Goal: Use online tool/utility: Utilize a website feature to perform a specific function

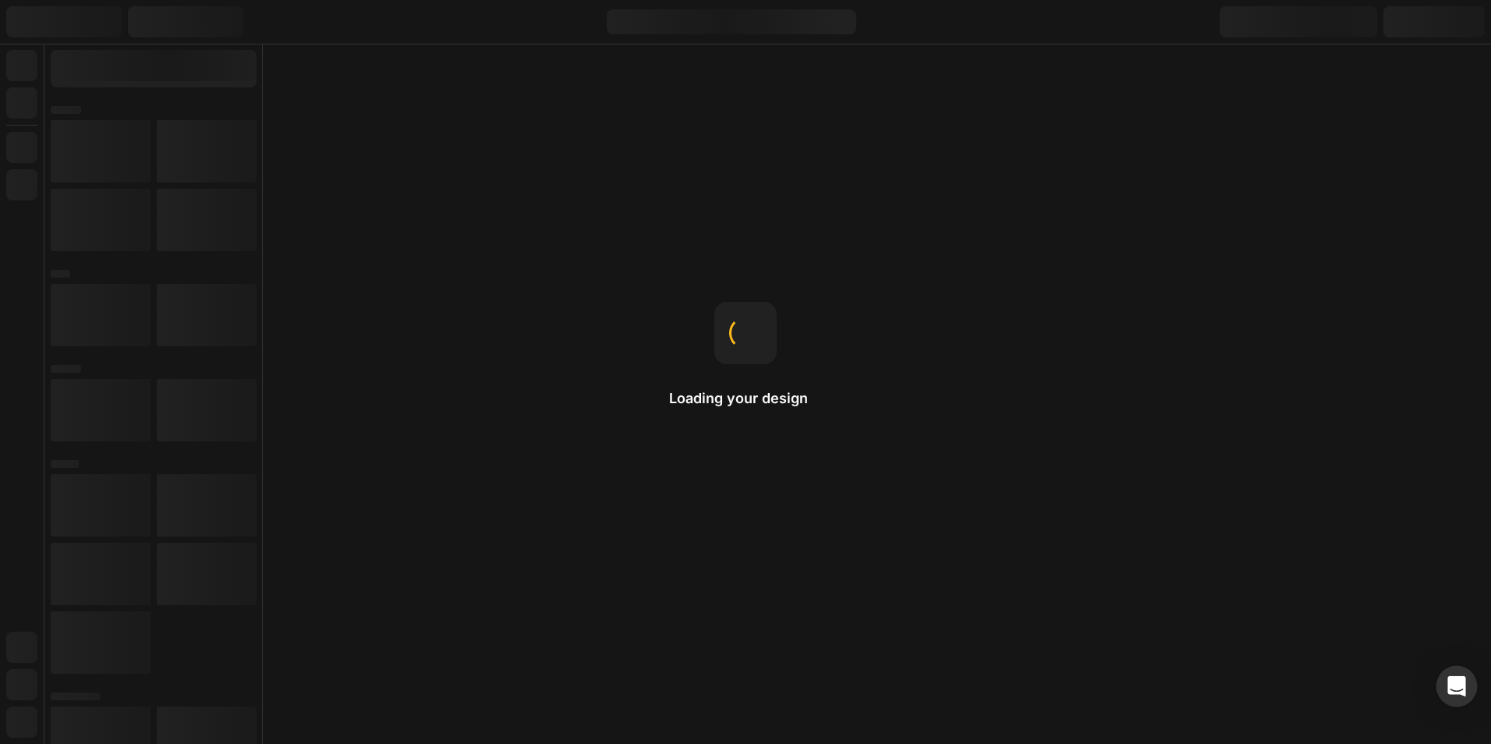
click at [1468, 685] on div "Open Intercom Messenger" at bounding box center [1456, 686] width 41 height 41
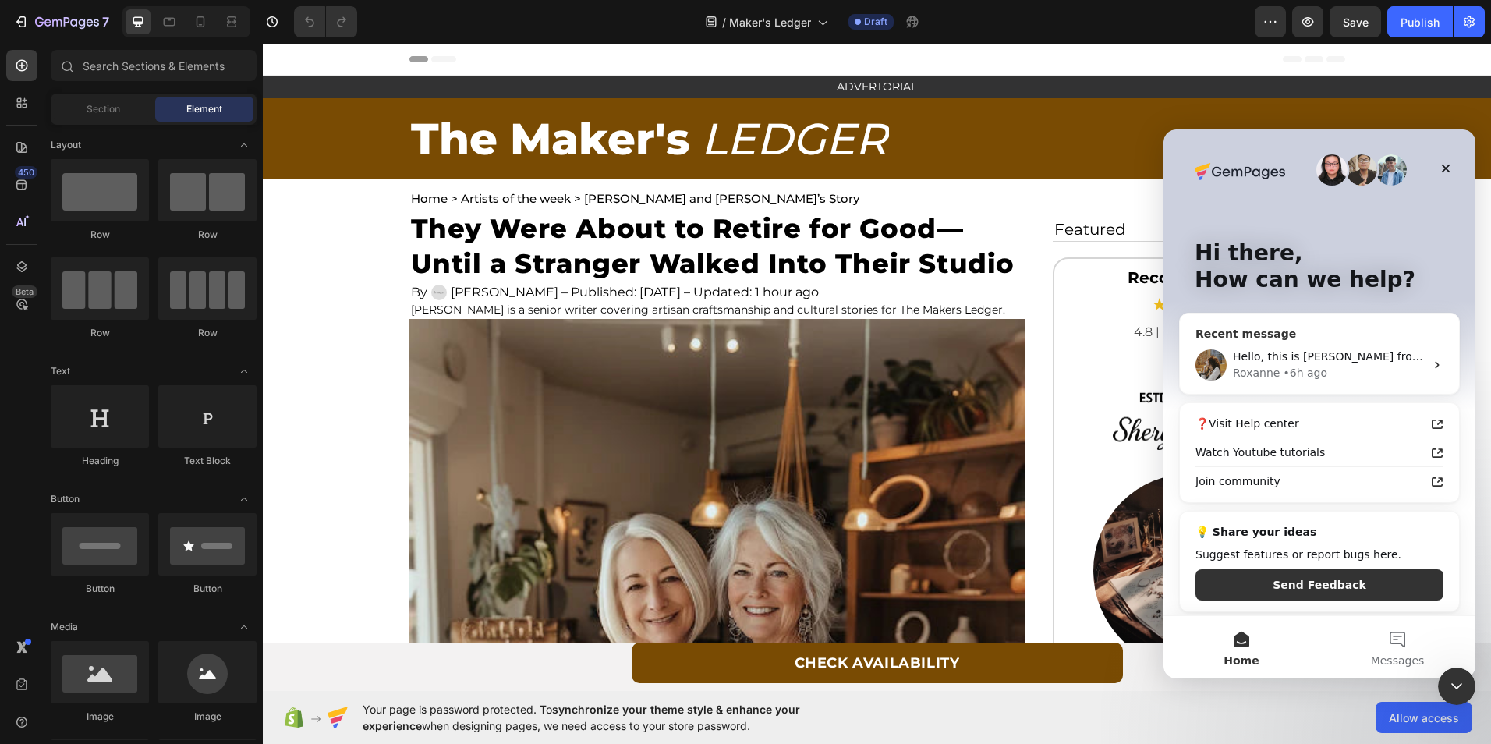
click at [1351, 369] on div "[PERSON_NAME] • 6h ago" at bounding box center [1329, 373] width 192 height 16
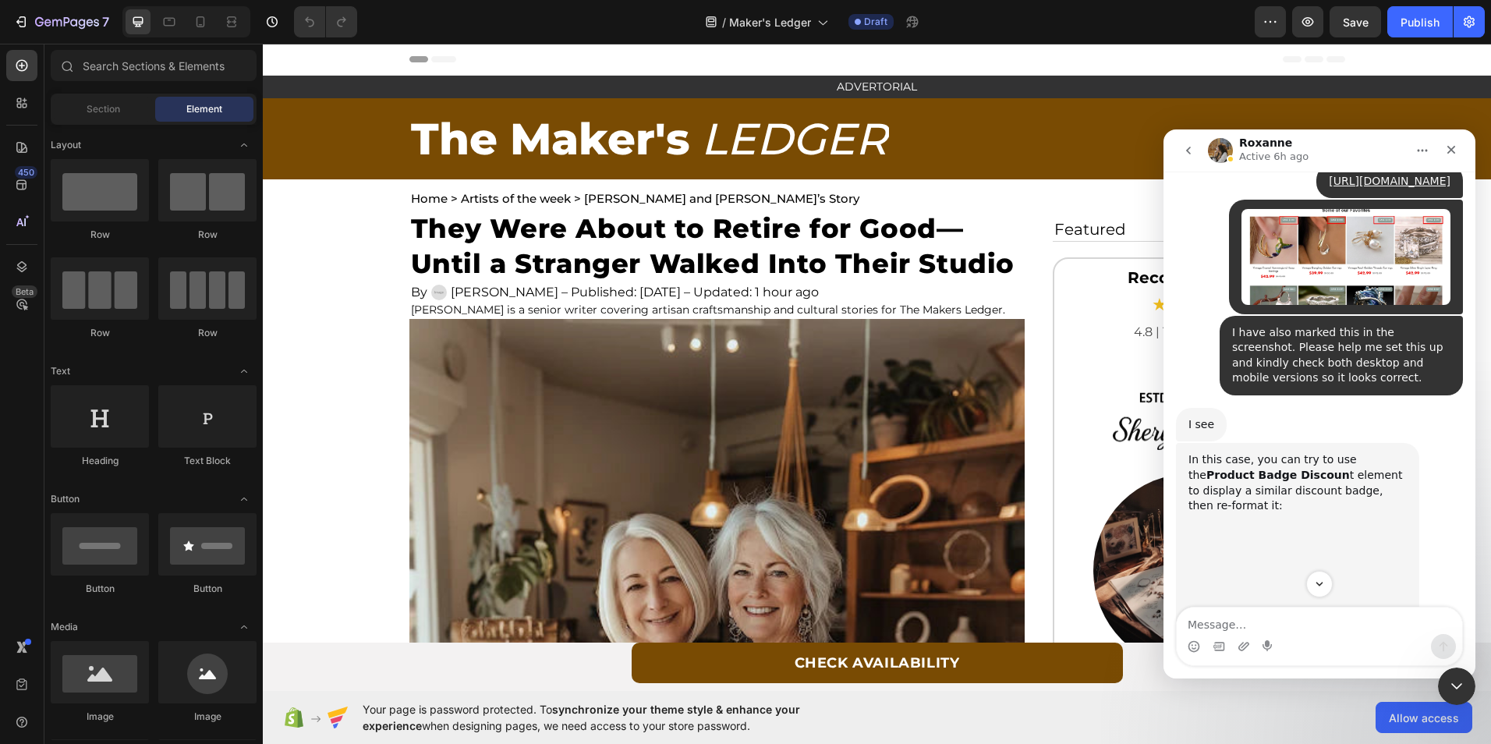
scroll to position [1221, 0]
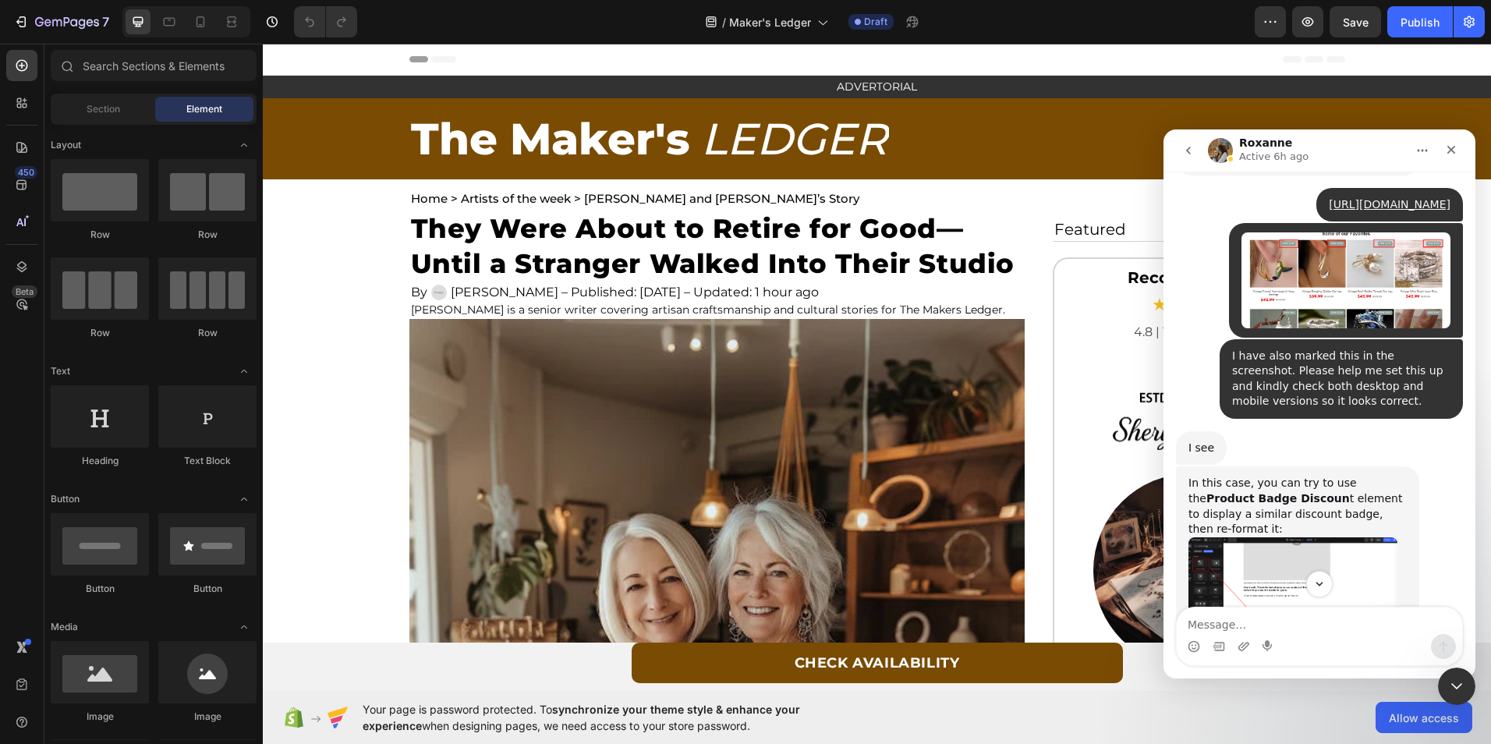
click at [1226, 537] on img "Roxanne says…" at bounding box center [1292, 593] width 209 height 112
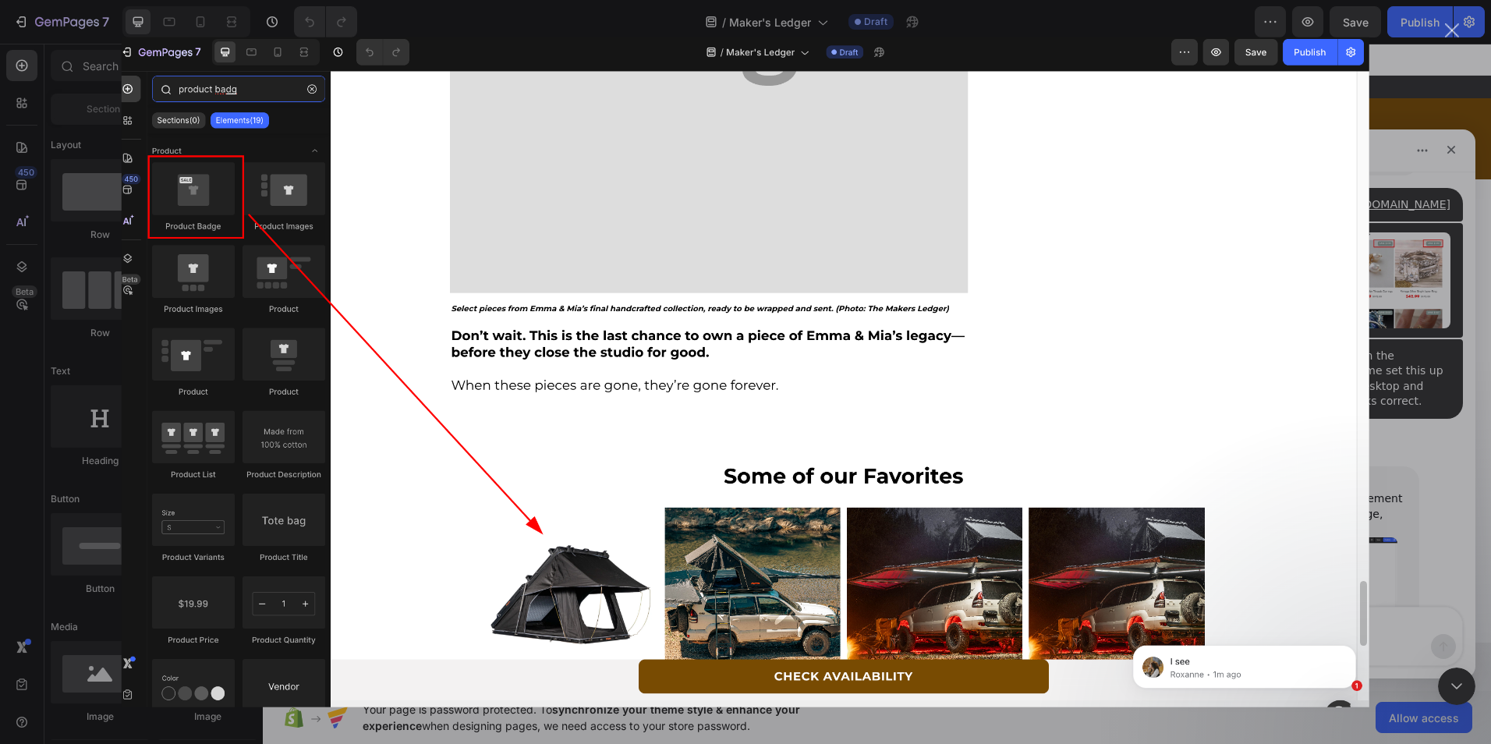
click at [1458, 32] on div "Close" at bounding box center [1452, 30] width 15 height 15
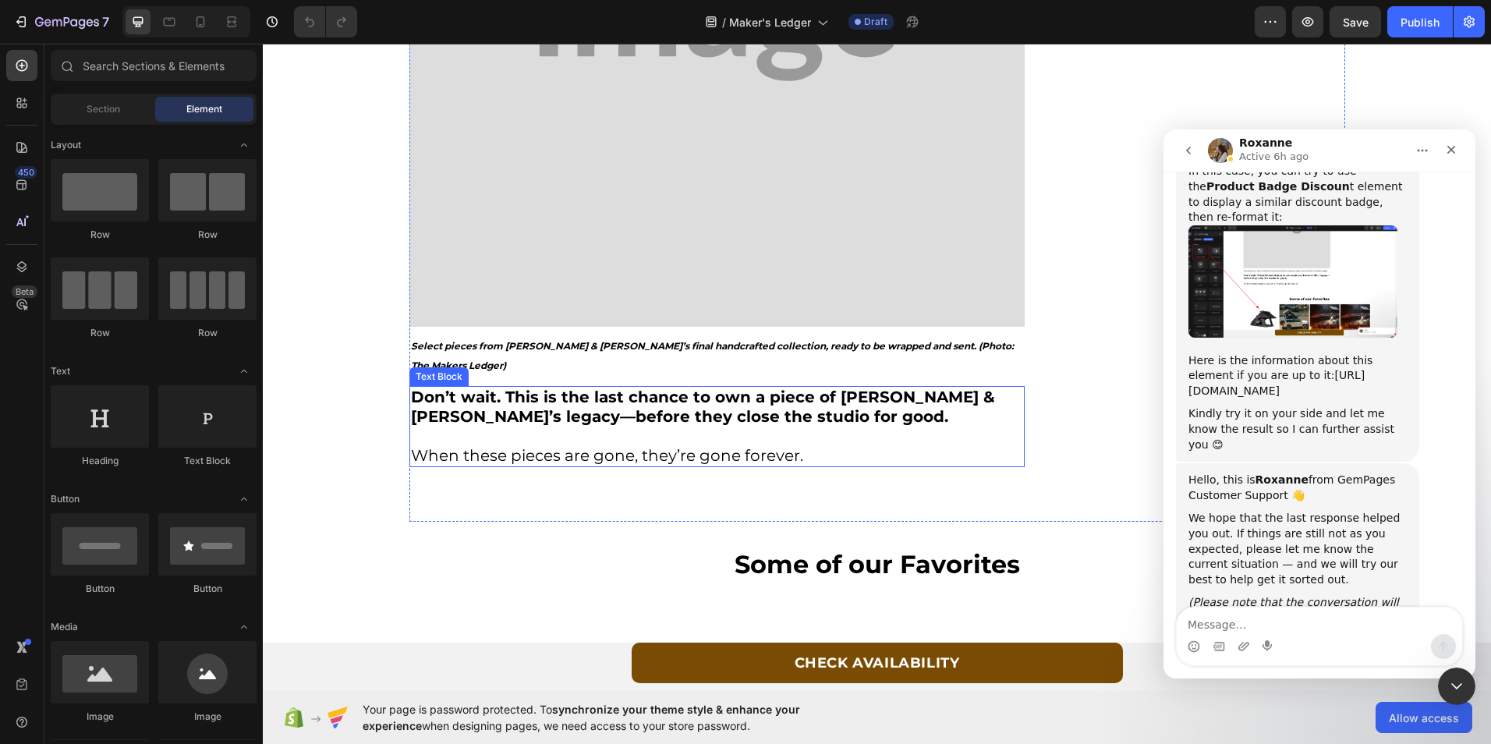
scroll to position [5668, 0]
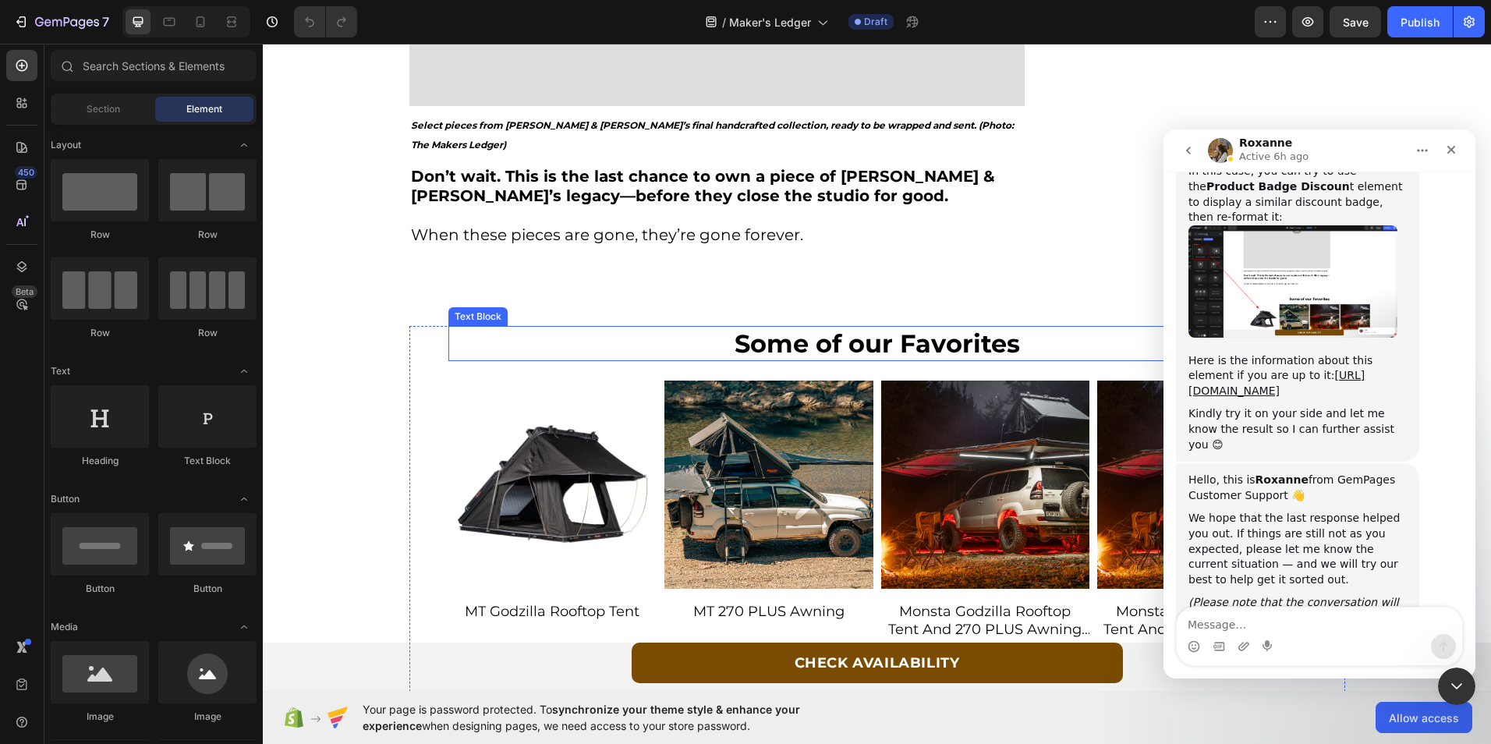
click at [571, 380] on img at bounding box center [552, 484] width 209 height 209
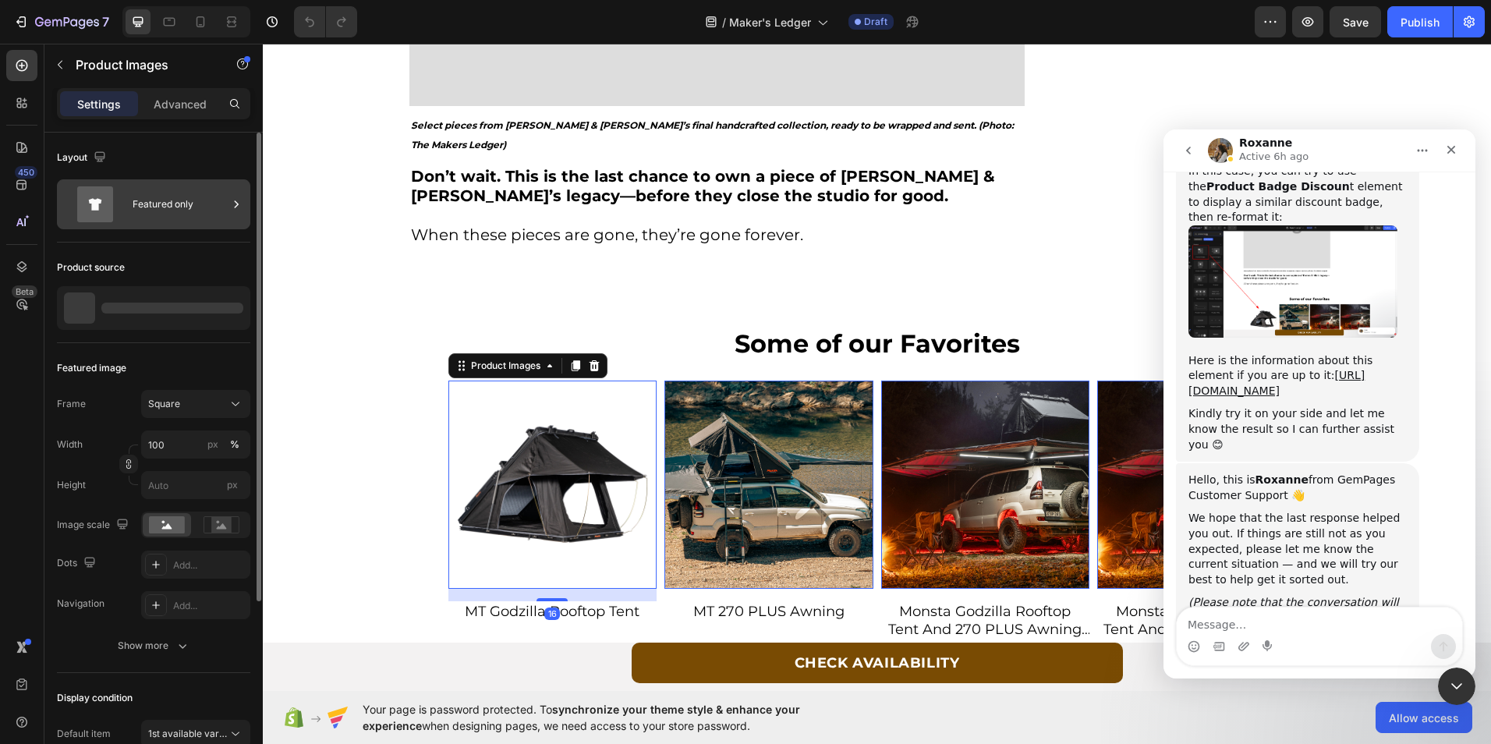
click at [175, 192] on div "Featured only" at bounding box center [180, 204] width 95 height 36
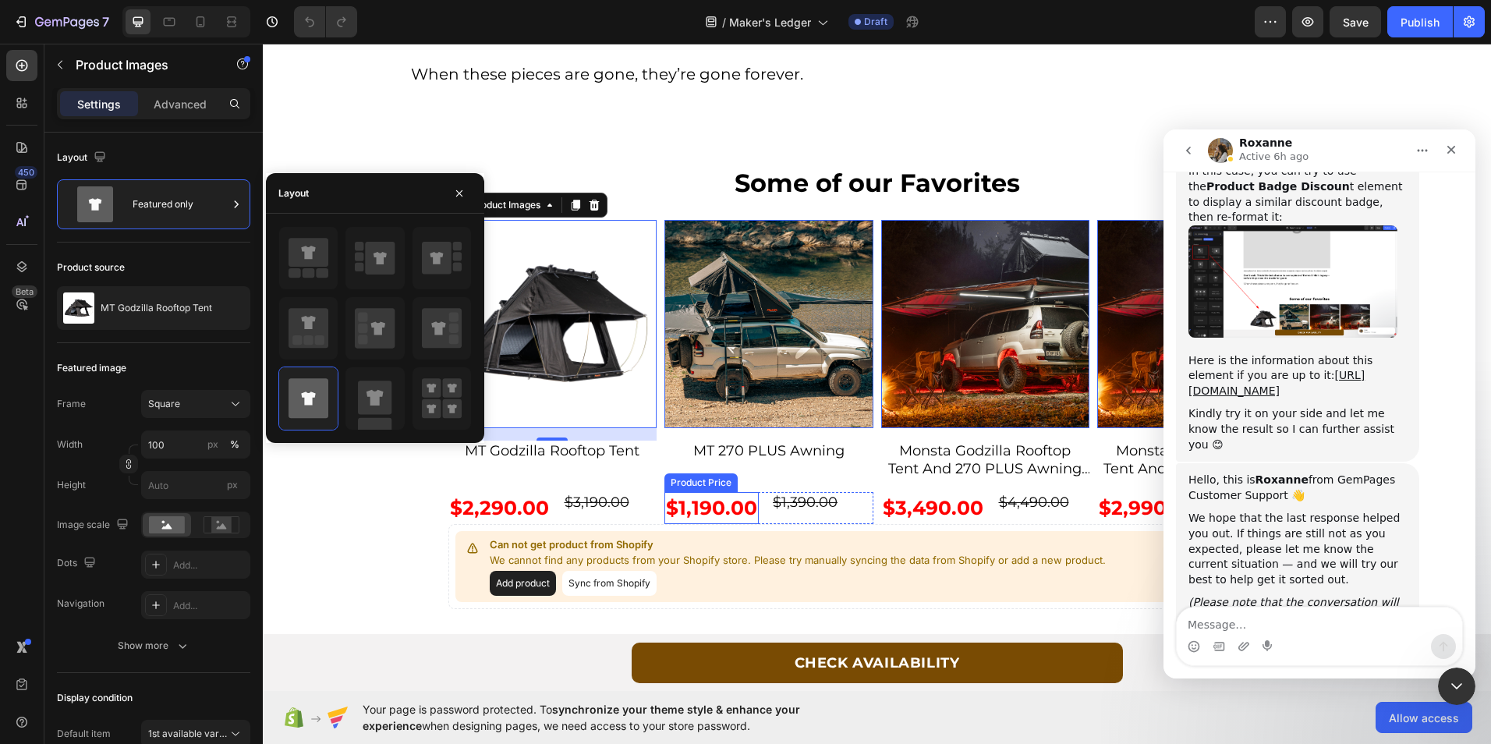
scroll to position [5590, 0]
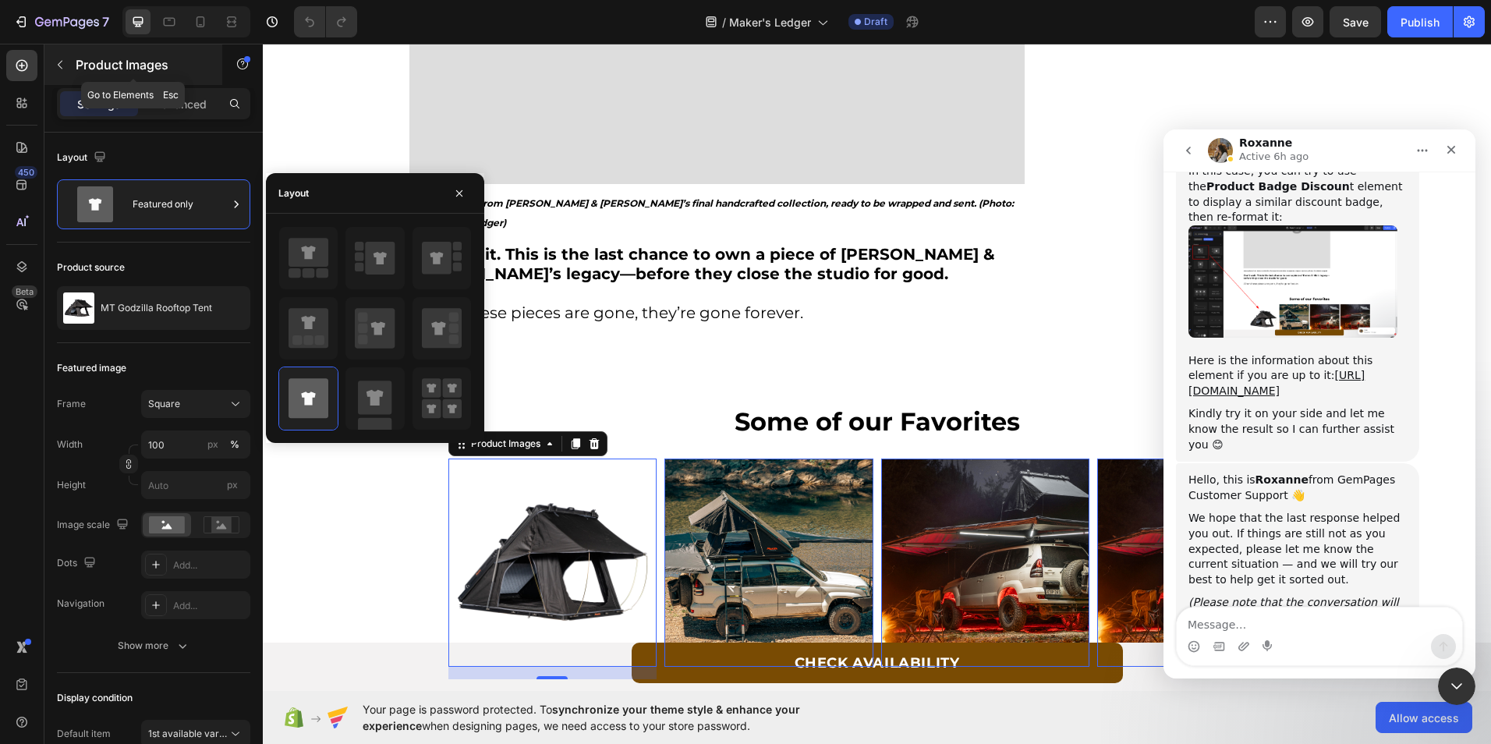
click at [69, 65] on button "button" at bounding box center [60, 64] width 25 height 25
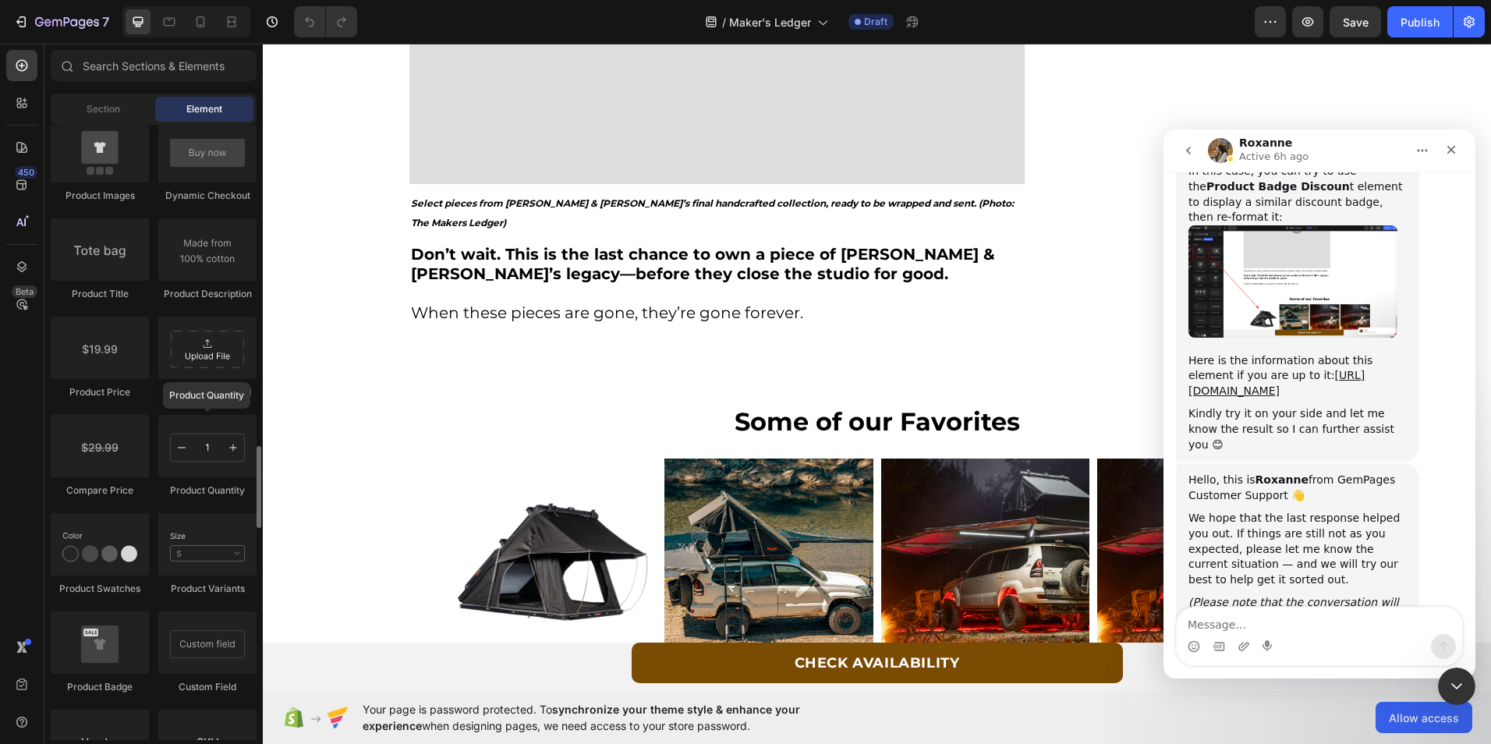
scroll to position [2495, 0]
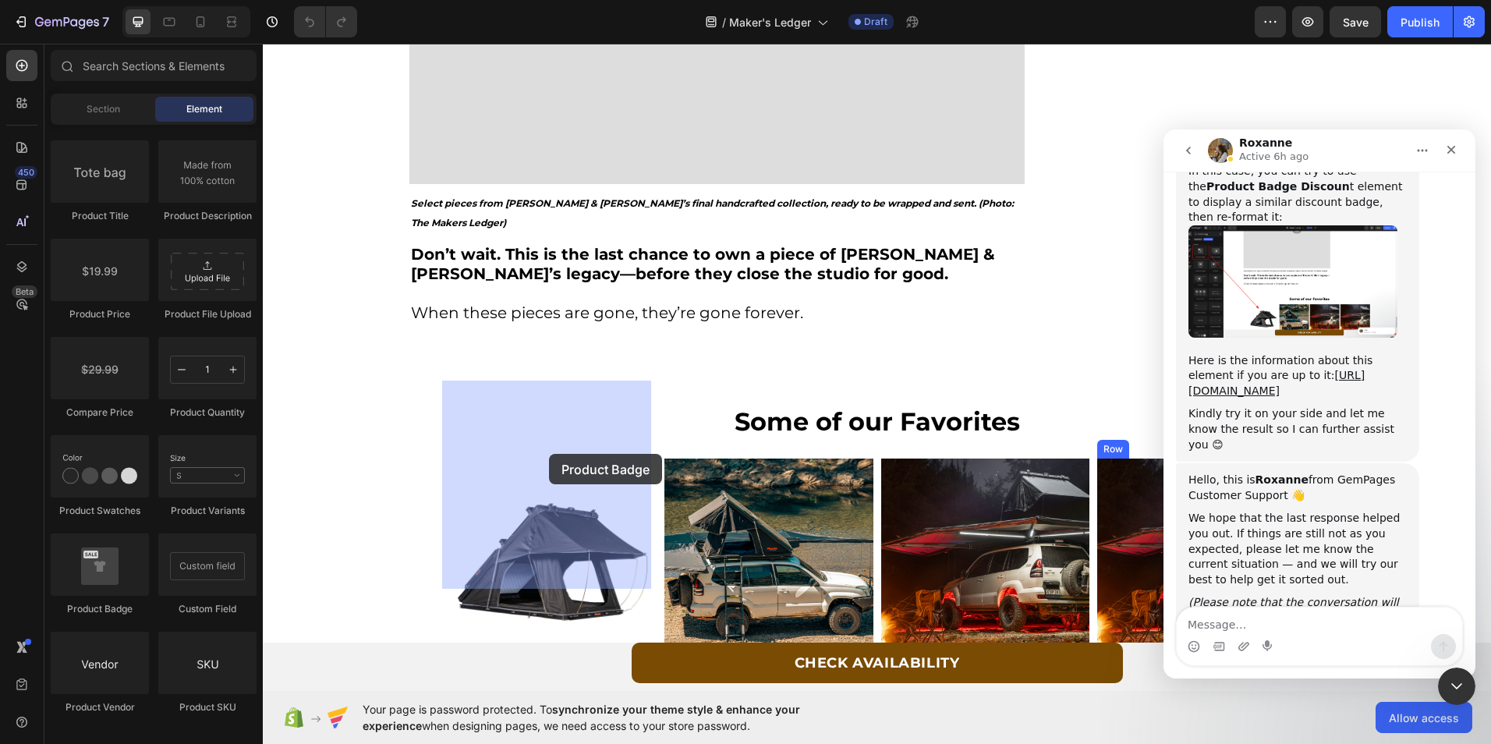
drag, startPoint x: 379, startPoint y: 621, endPoint x: 549, endPoint y: 454, distance: 238.7
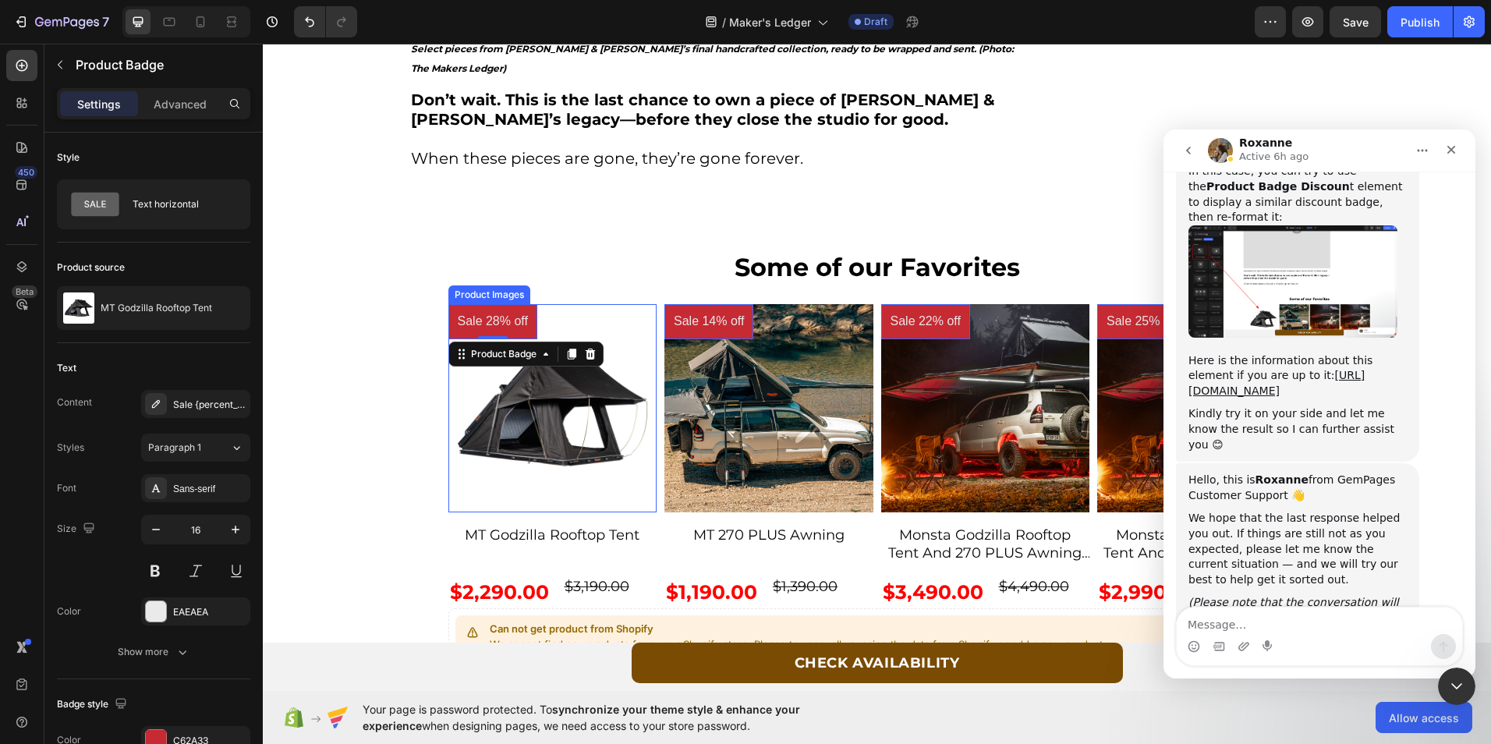
scroll to position [5746, 0]
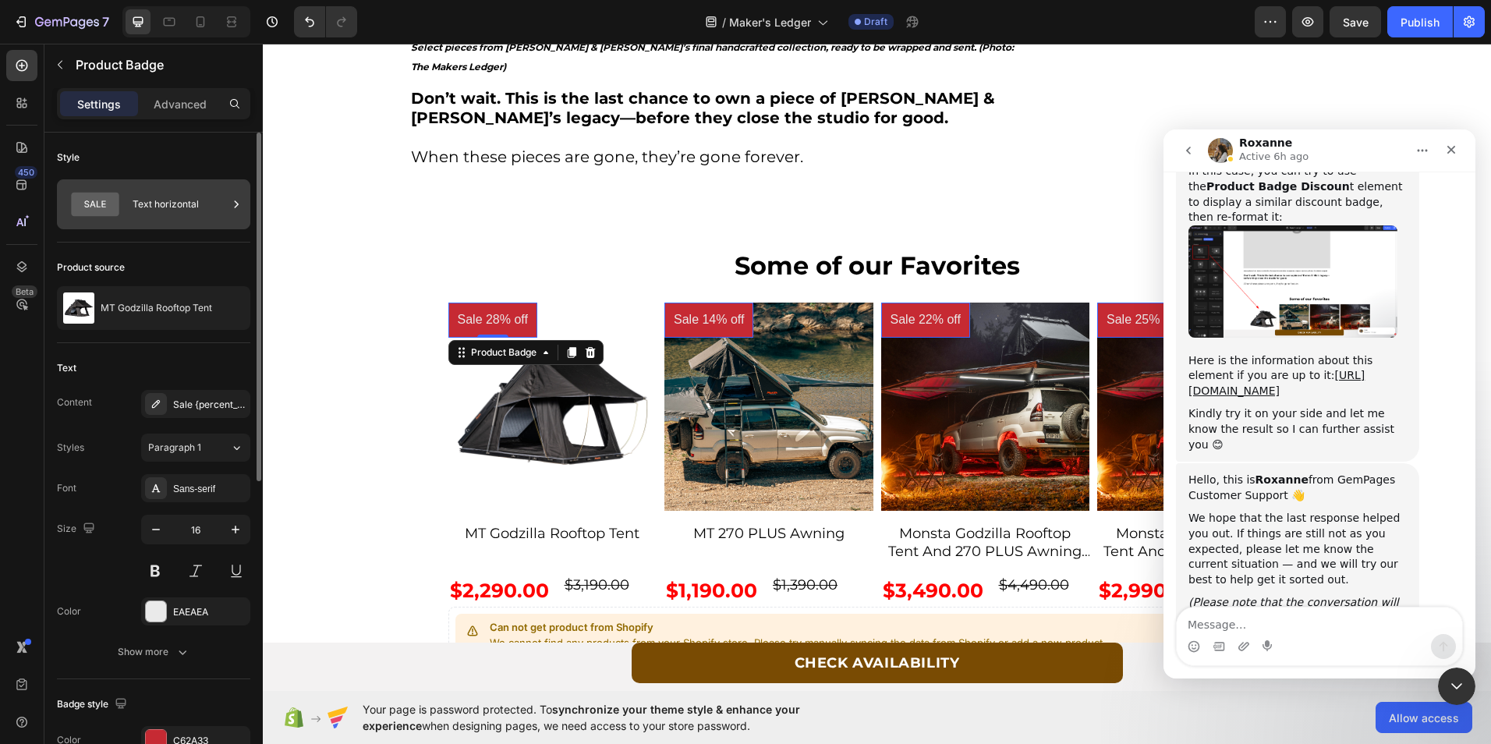
click at [160, 217] on div "Text horizontal" at bounding box center [180, 204] width 95 height 36
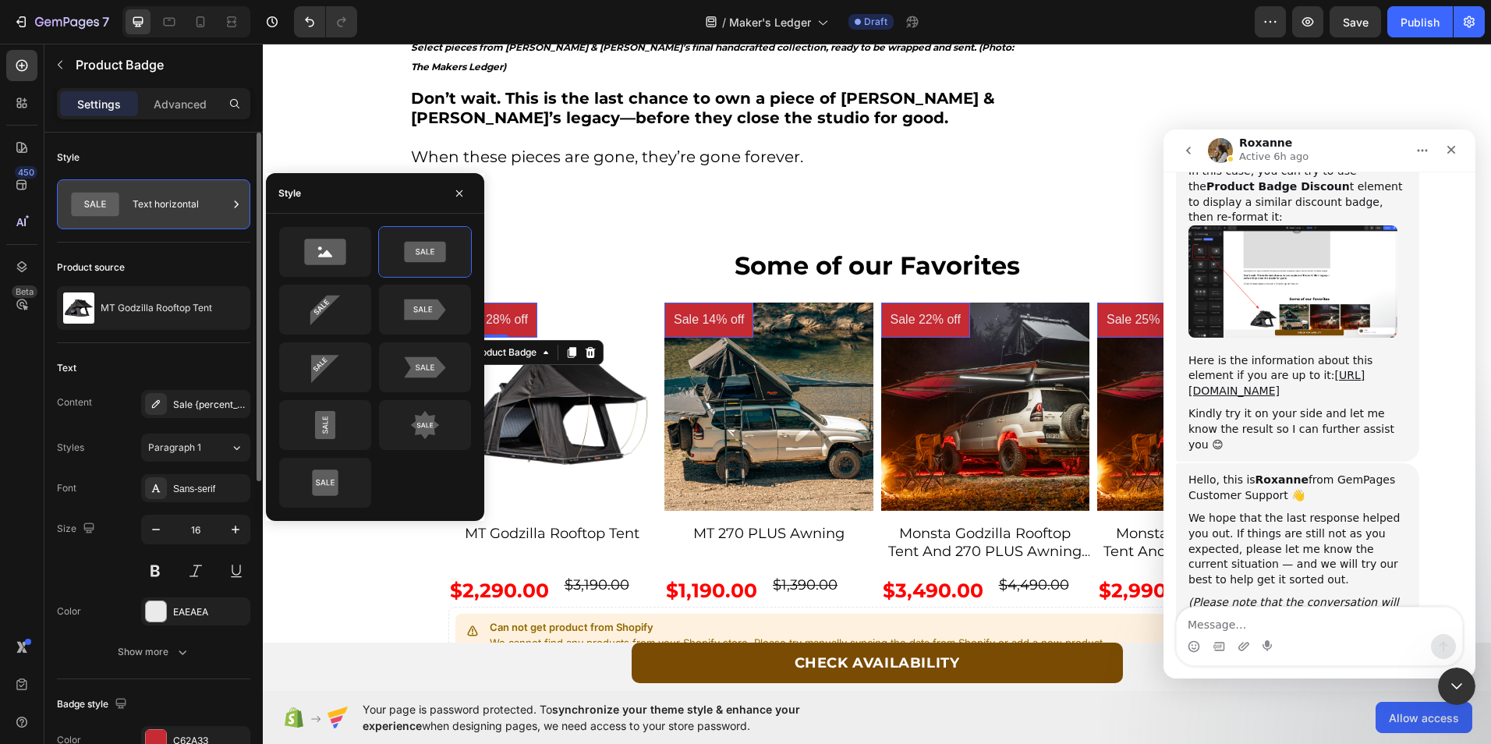
click at [92, 196] on icon at bounding box center [95, 205] width 48 height 24
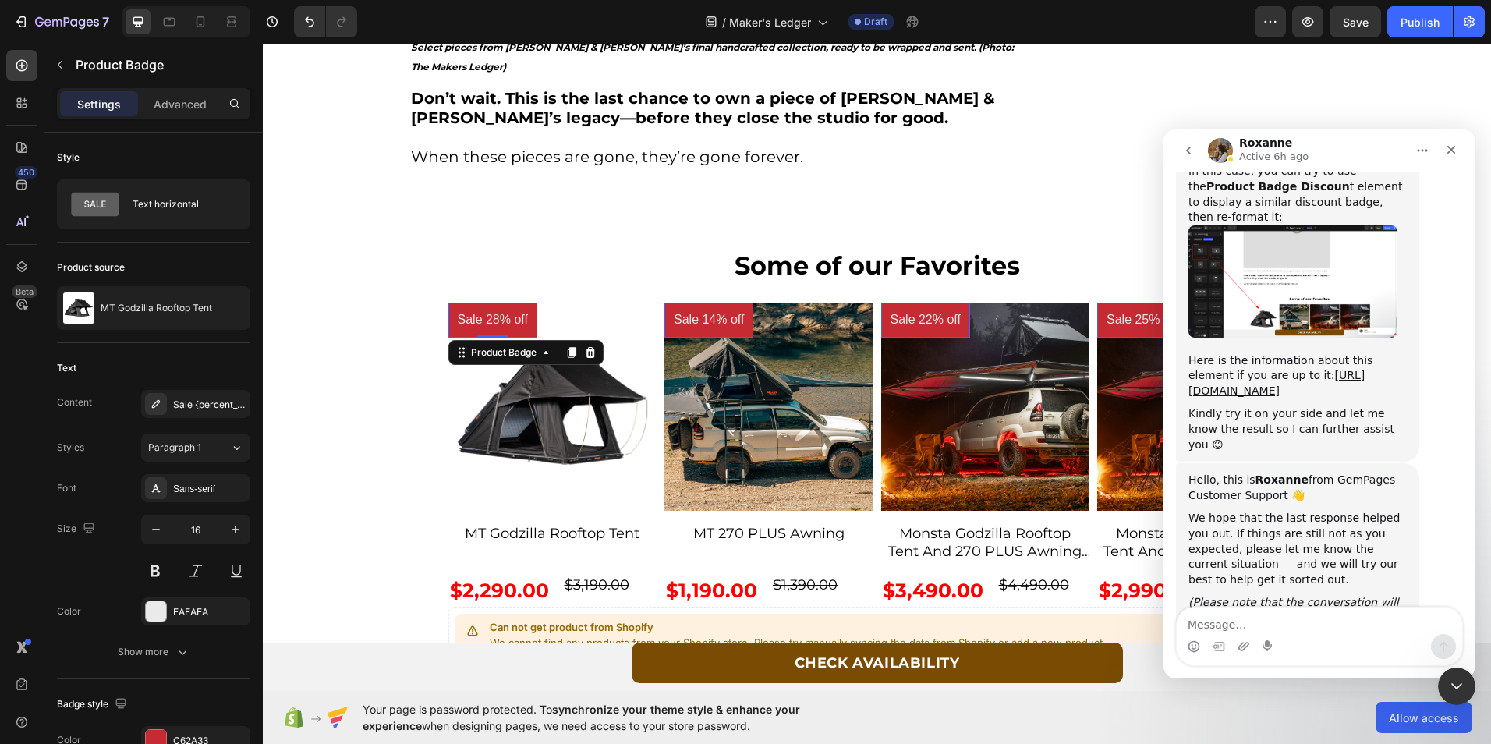
click at [489, 303] on pre "Sale 28% off" at bounding box center [492, 320] width 89 height 35
click at [474, 303] on pre "Sale 28% off" at bounding box center [492, 320] width 89 height 35
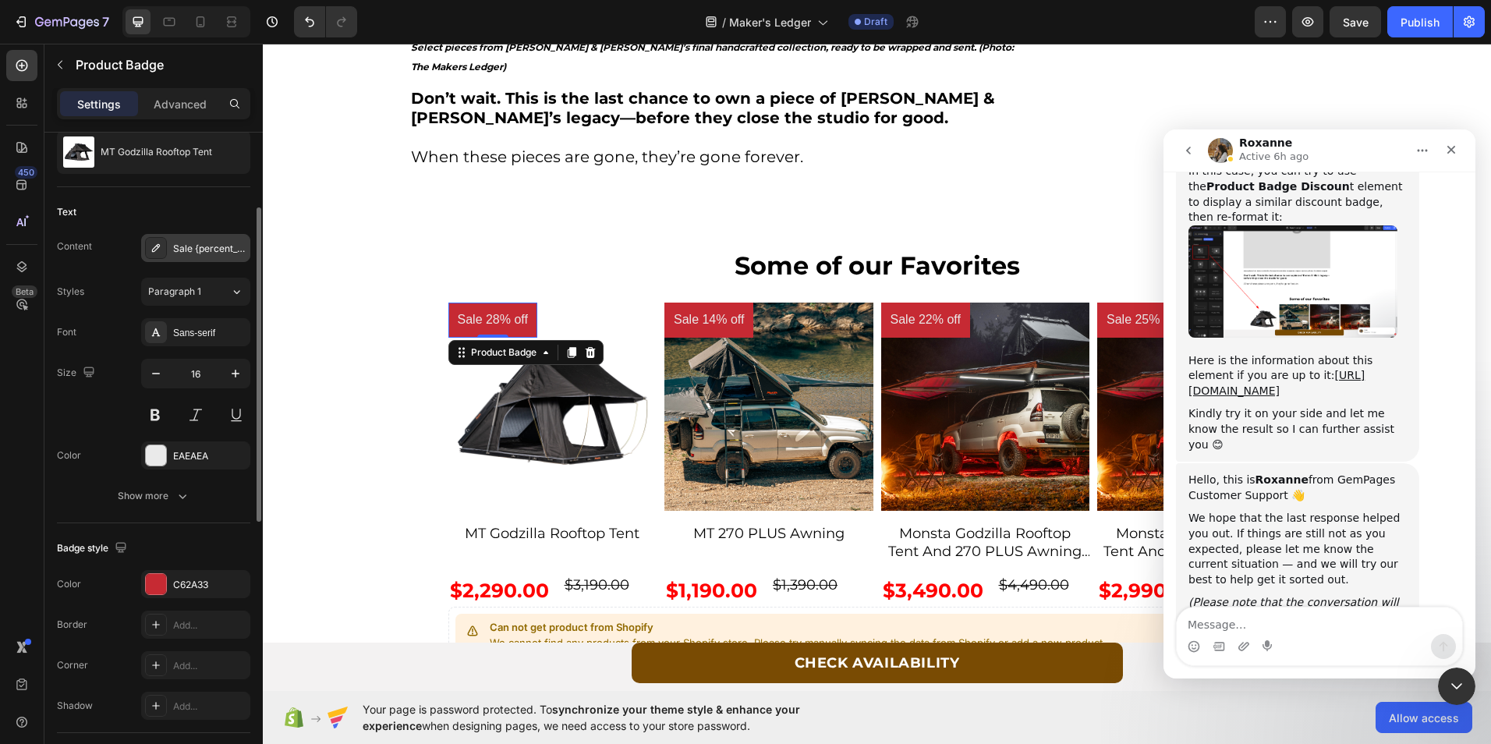
click at [196, 249] on div "Sale {percent_discount} off" at bounding box center [209, 249] width 73 height 14
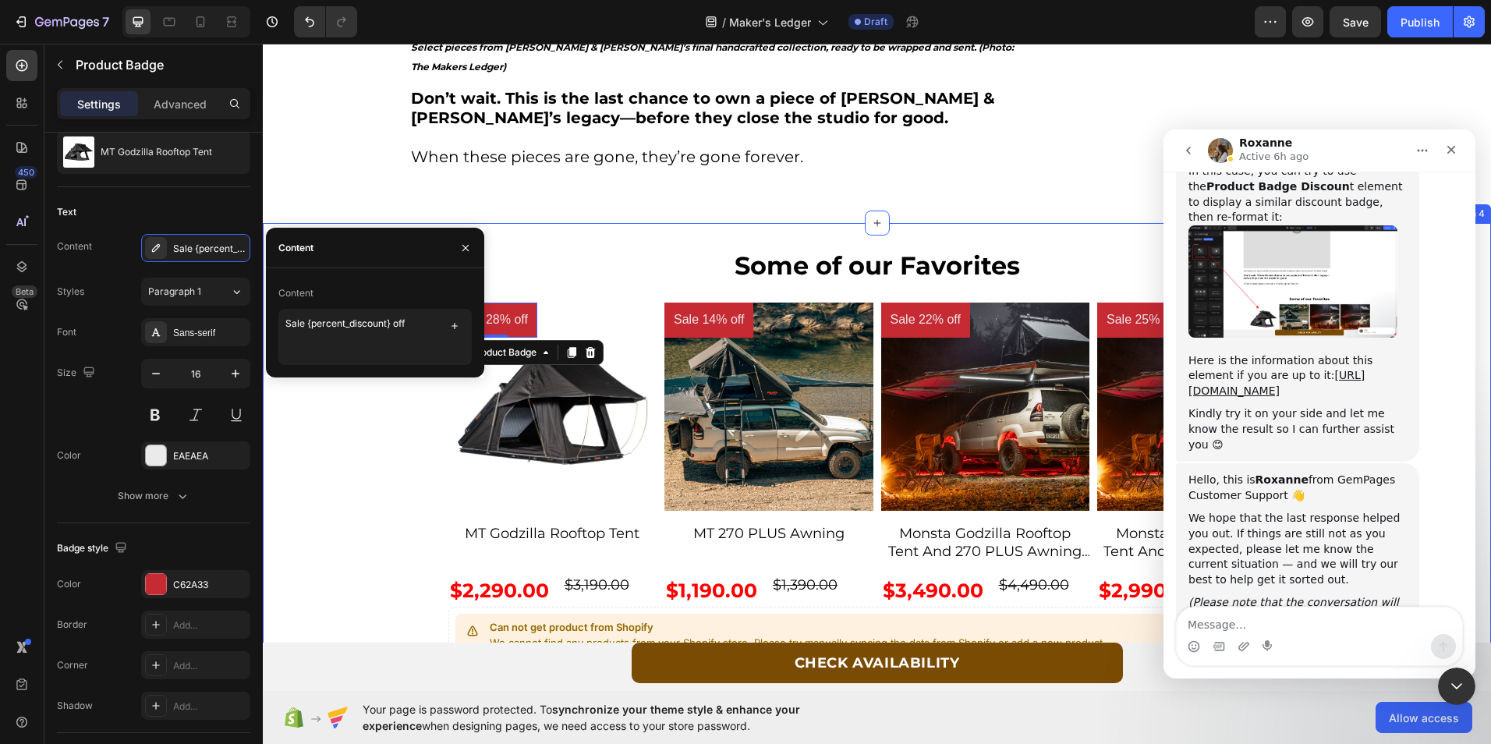
click at [339, 470] on div "Some of our Favorites Text Block Sale 28% off Product Badge 0 Product Images MT…" at bounding box center [877, 470] width 1228 height 444
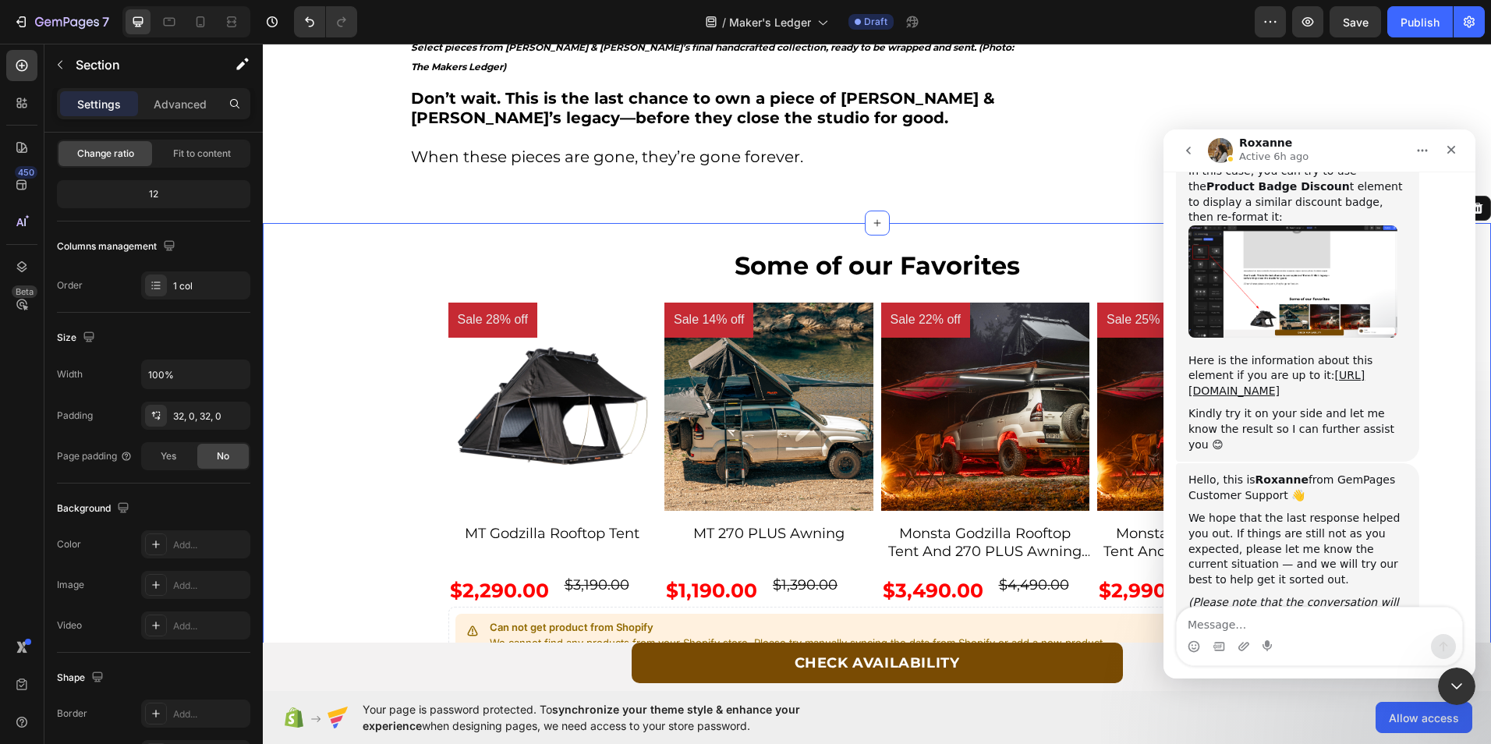
scroll to position [0, 0]
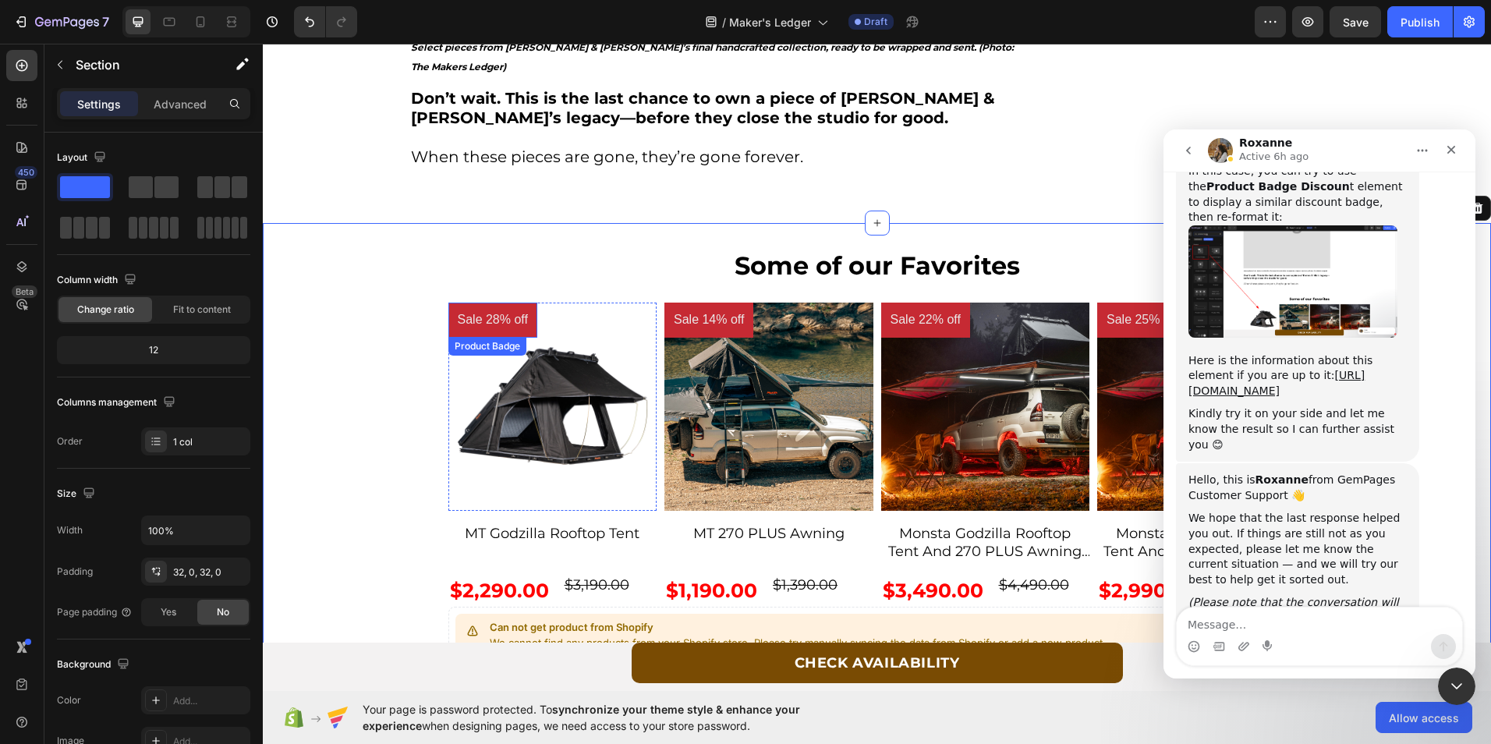
click at [464, 303] on pre "Sale 28% off" at bounding box center [492, 320] width 89 height 35
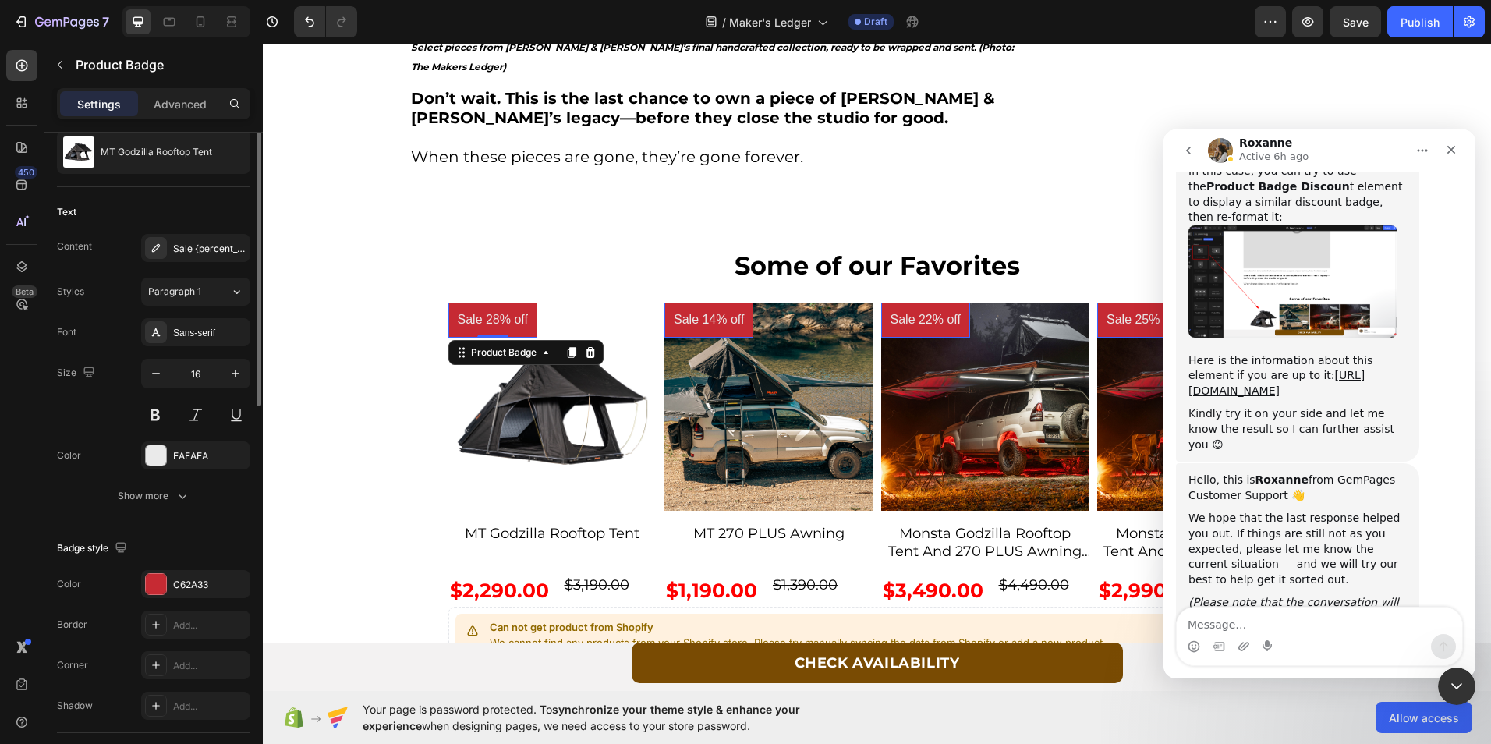
scroll to position [234, 0]
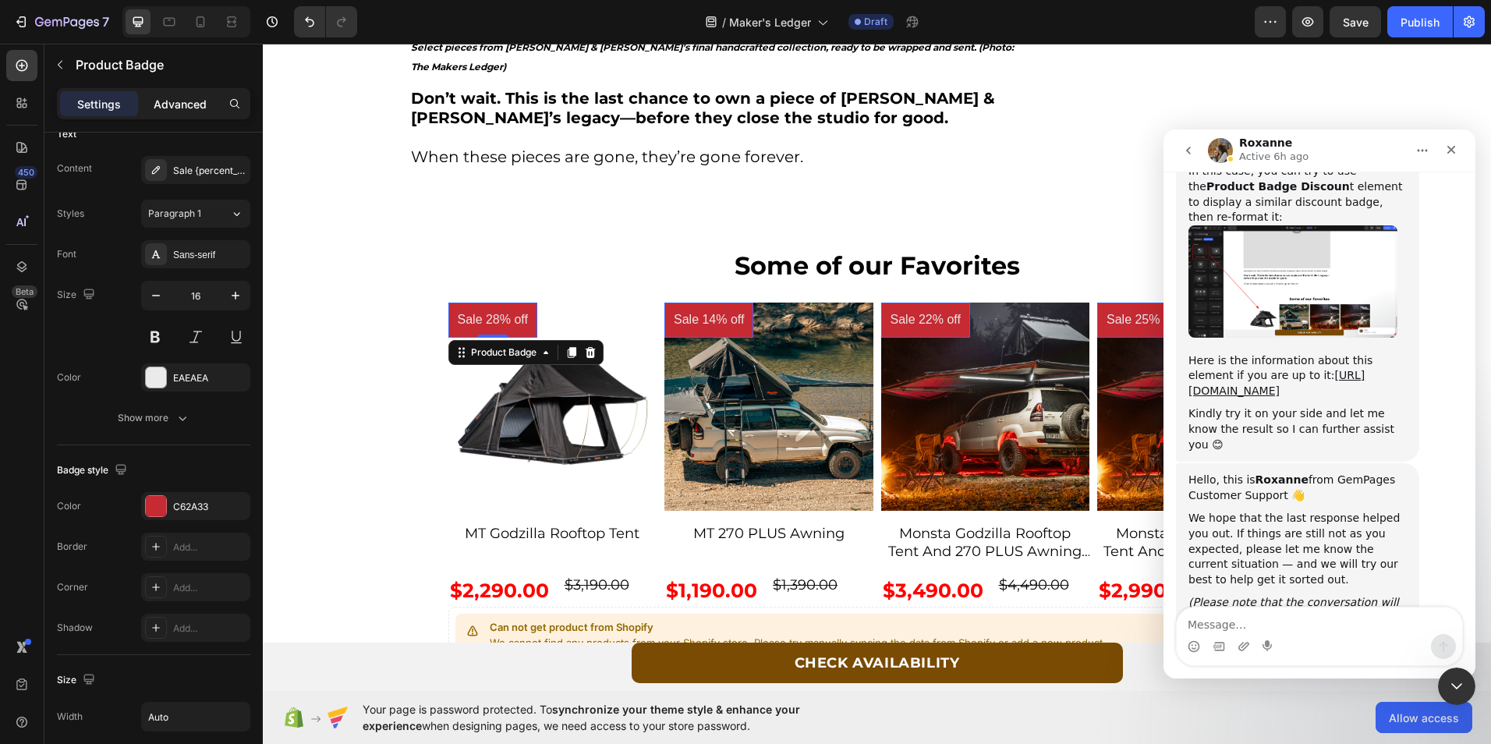
click at [198, 105] on p "Advanced" at bounding box center [180, 104] width 53 height 16
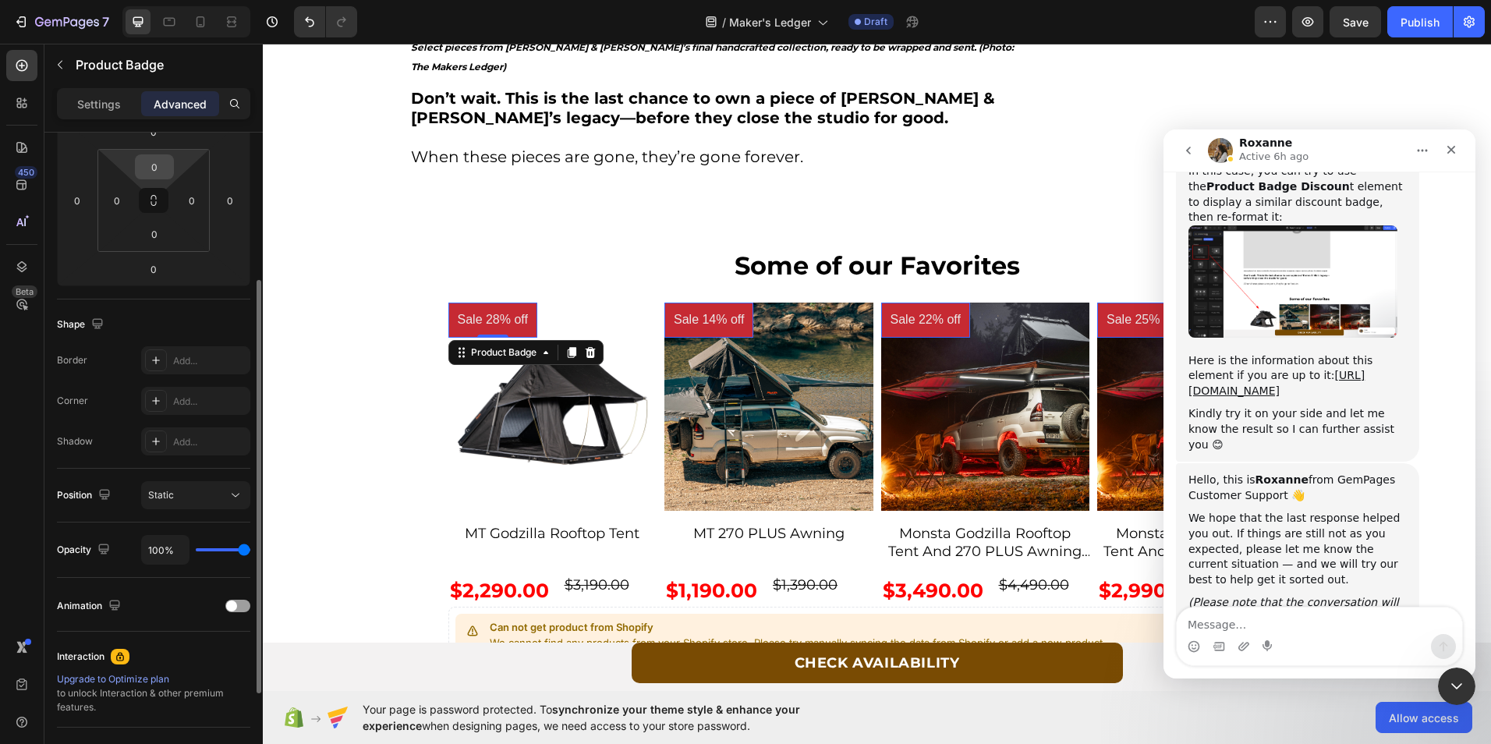
click at [153, 165] on input "0" at bounding box center [154, 166] width 31 height 23
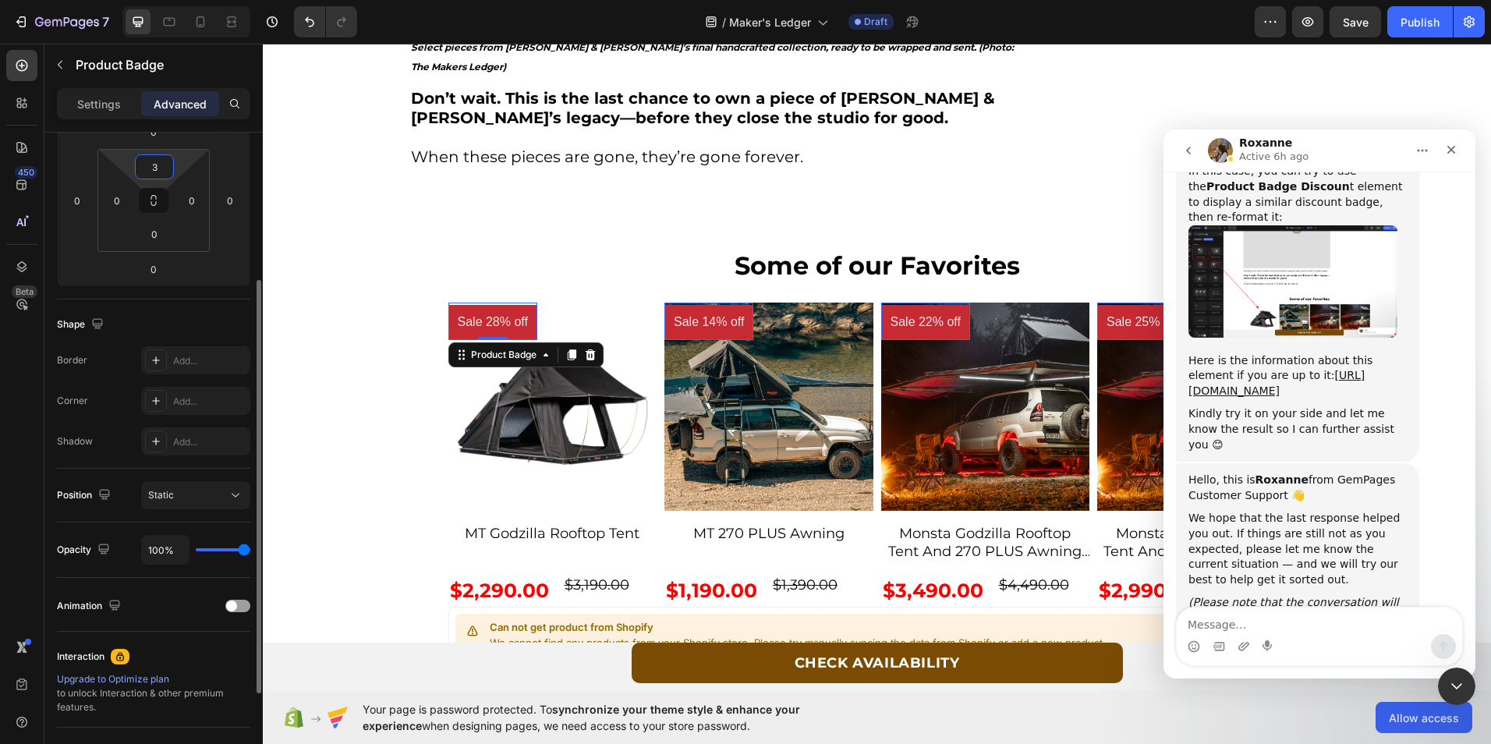
click at [150, 168] on input "3" at bounding box center [154, 166] width 31 height 23
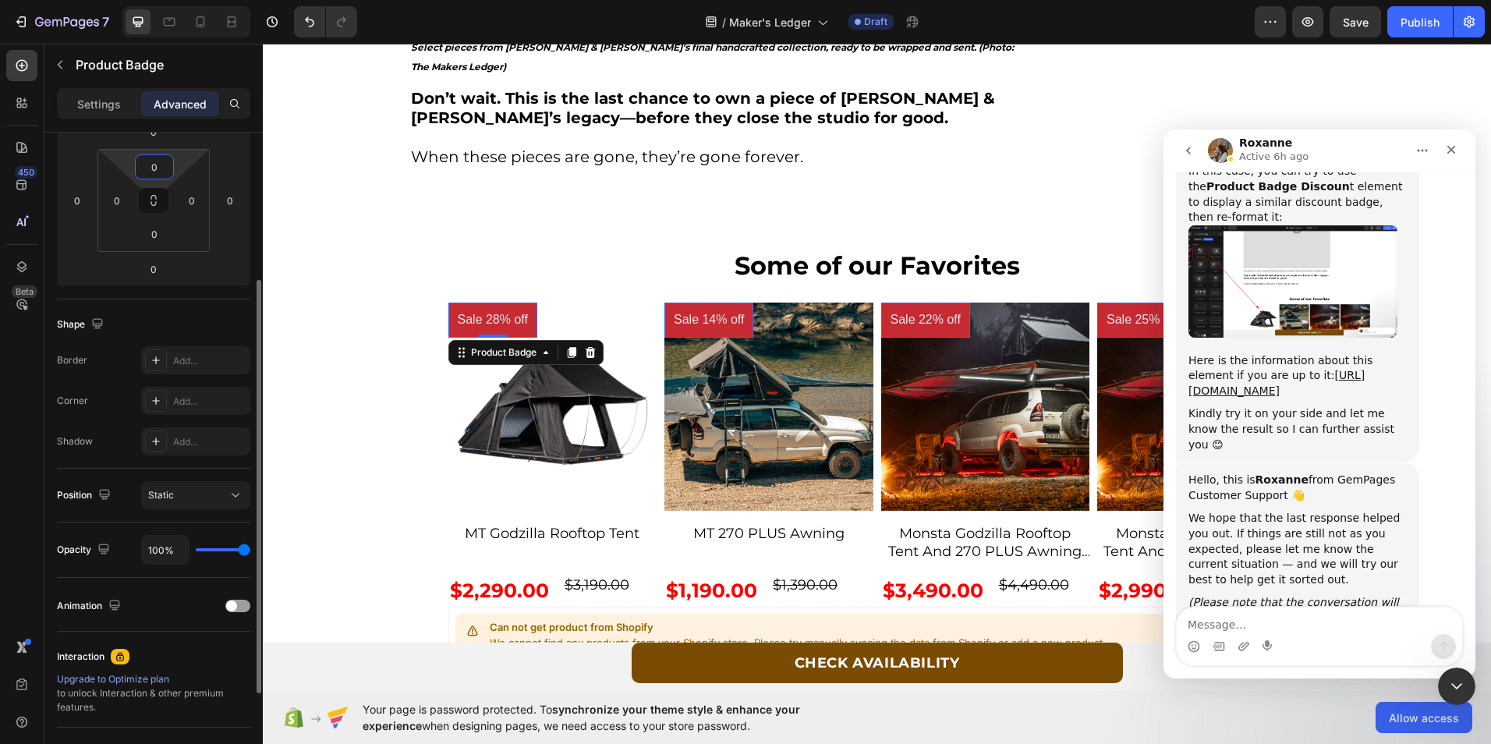
scroll to position [156, 0]
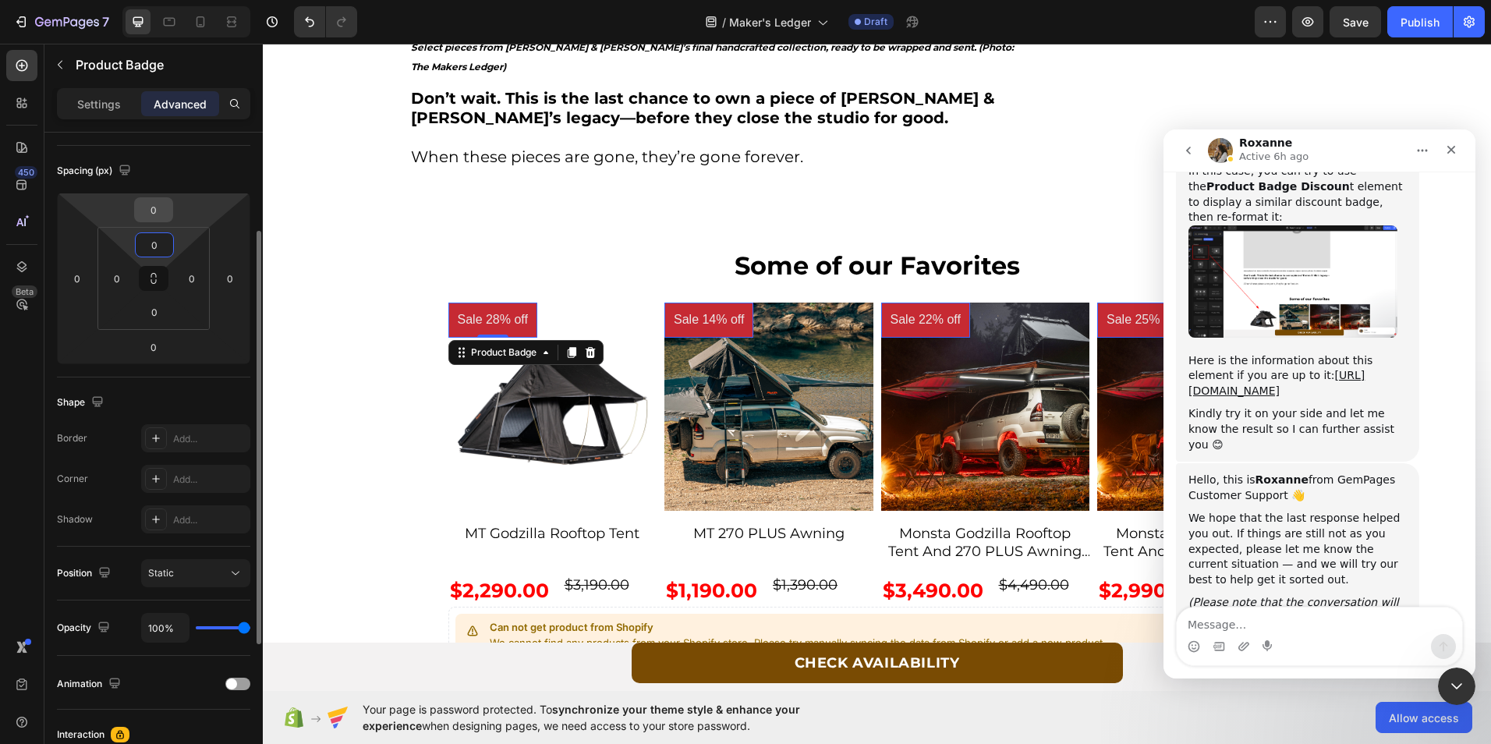
type input "0"
click at [147, 215] on input "0" at bounding box center [153, 209] width 31 height 23
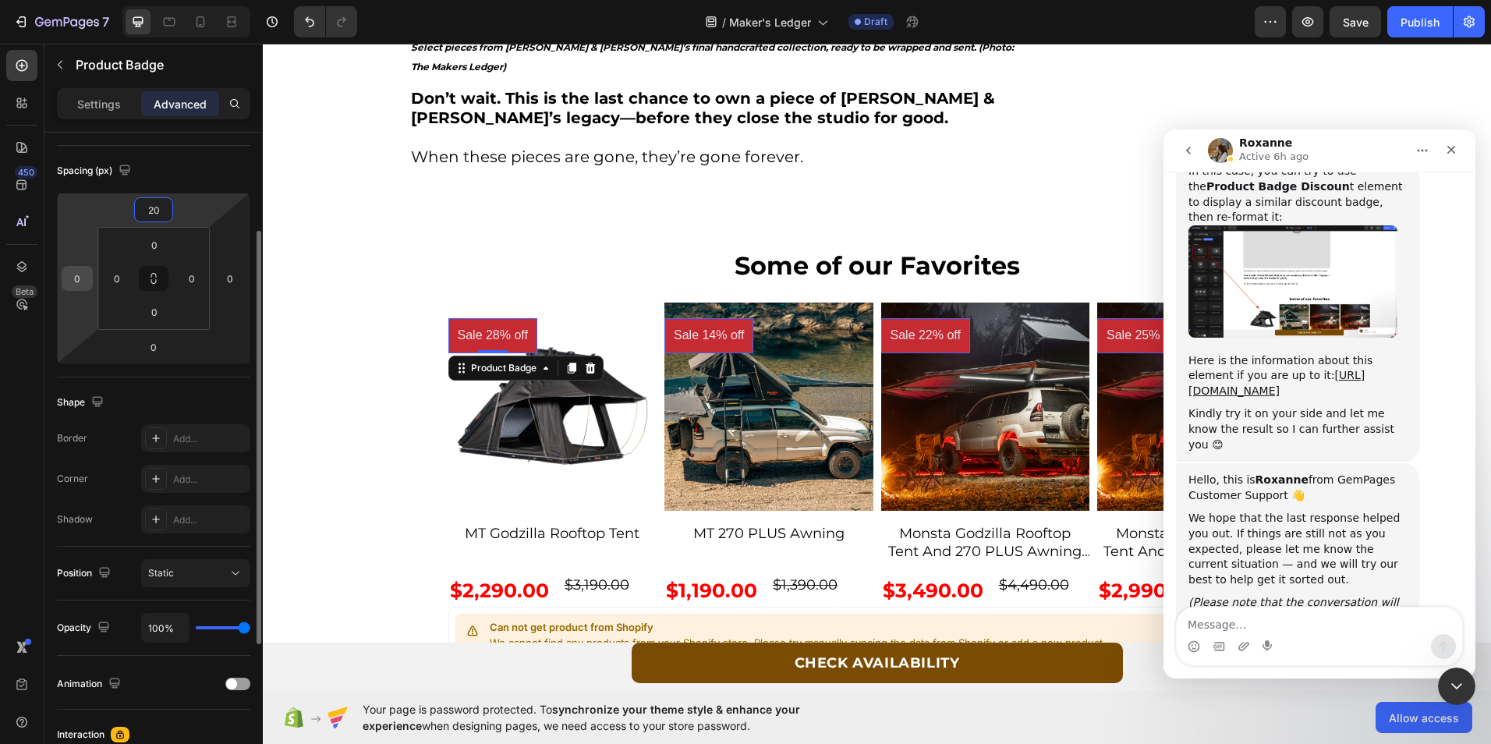
type input "20"
click at [74, 280] on input "0" at bounding box center [76, 278] width 23 height 23
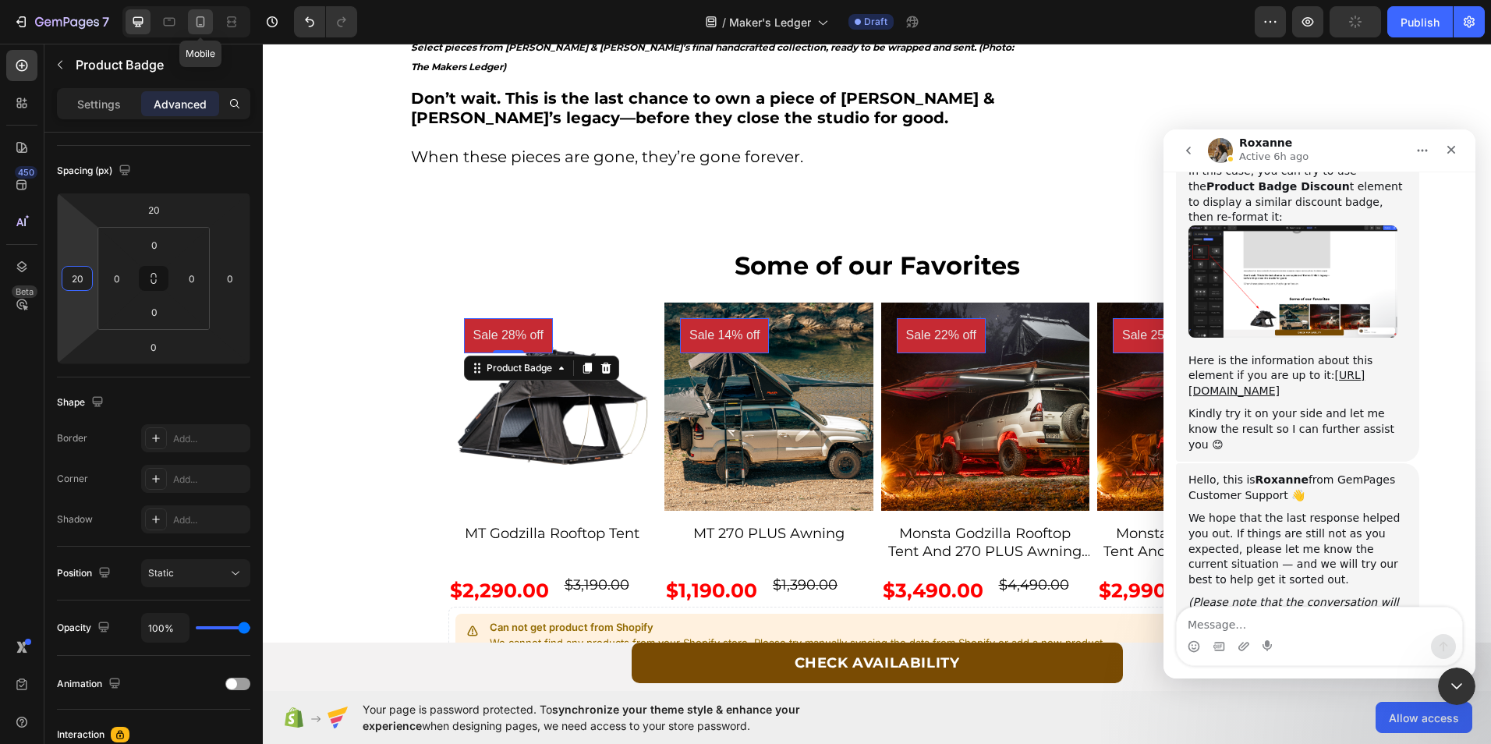
type input "20"
click at [206, 15] on icon at bounding box center [201, 22] width 16 height 16
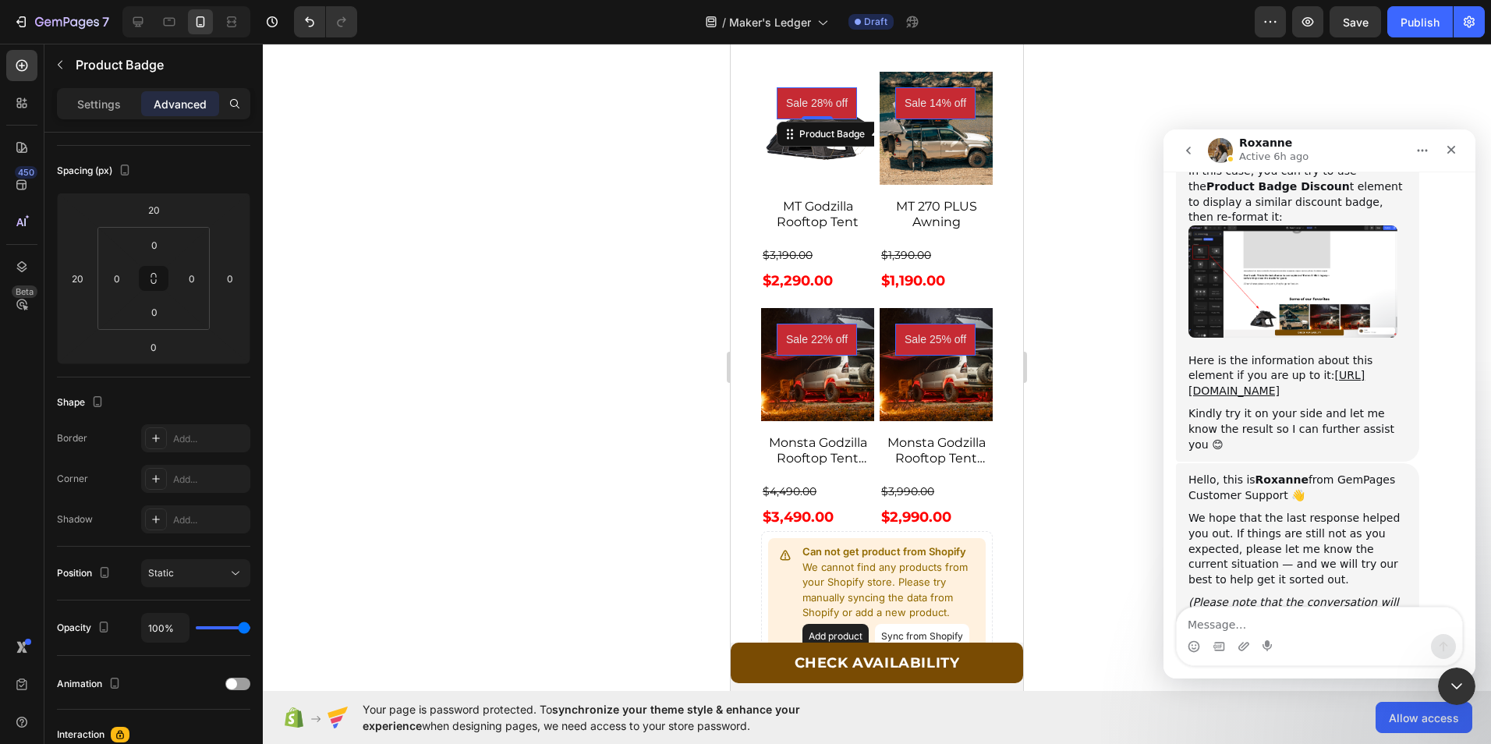
scroll to position [4924, 0]
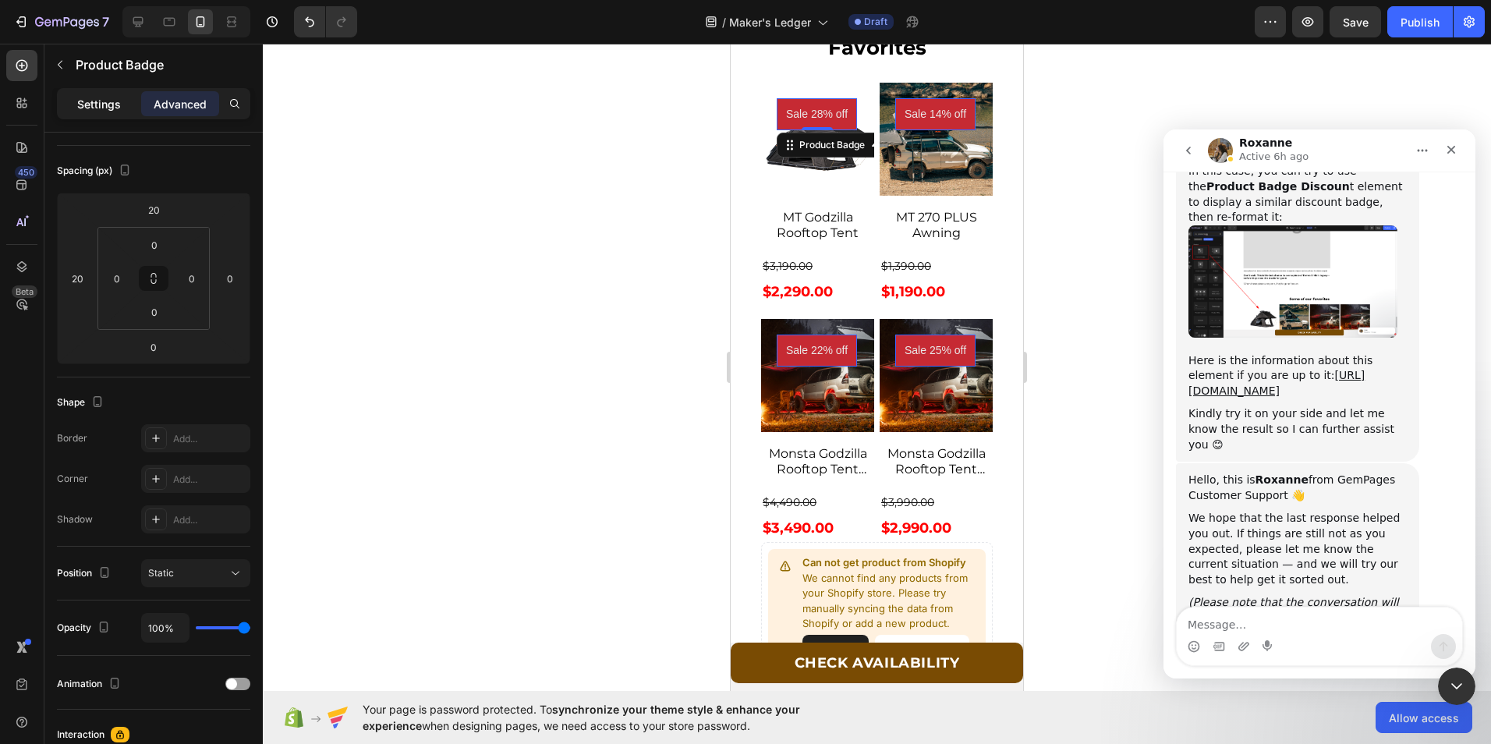
click at [96, 101] on p "Settings" at bounding box center [99, 104] width 44 height 16
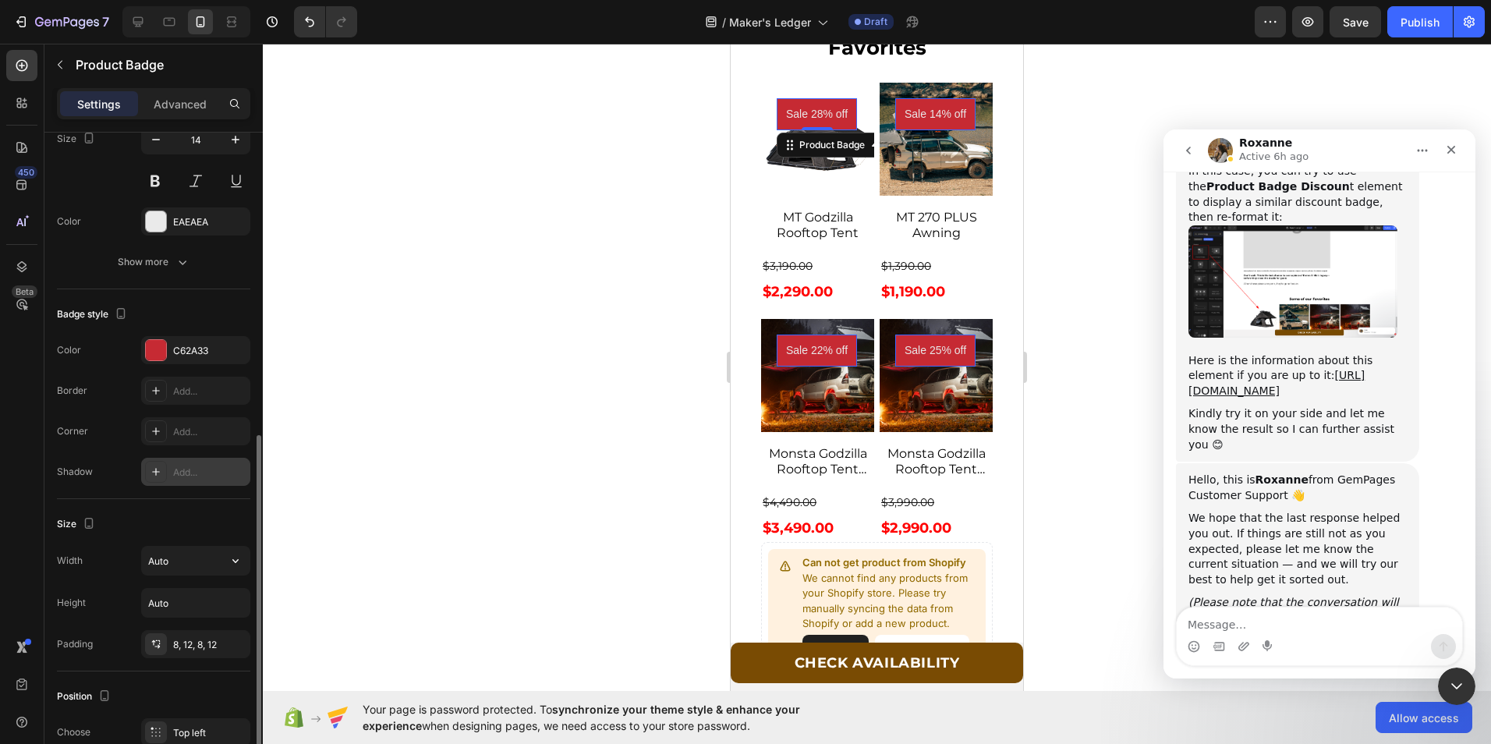
scroll to position [546, 0]
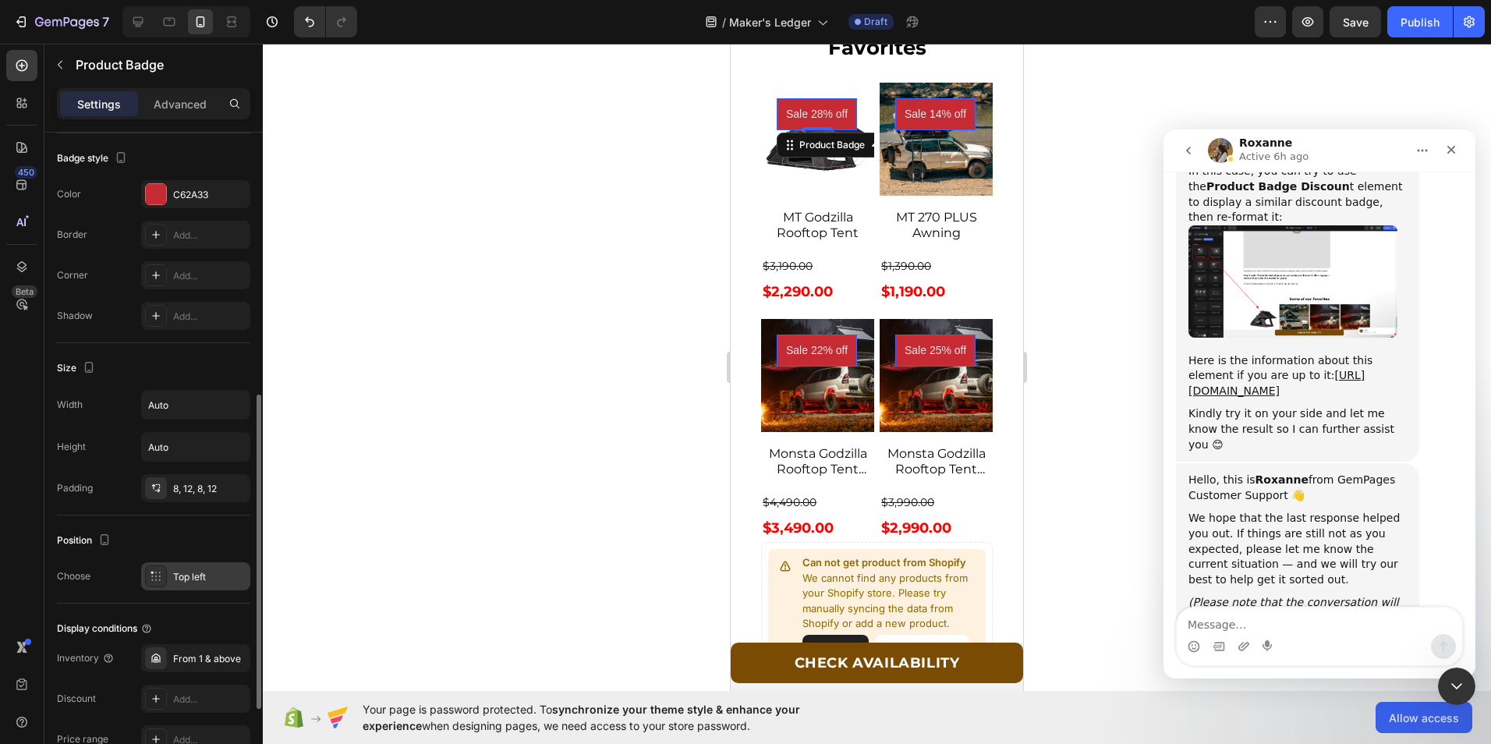
click at [193, 571] on div "Top left" at bounding box center [209, 577] width 73 height 14
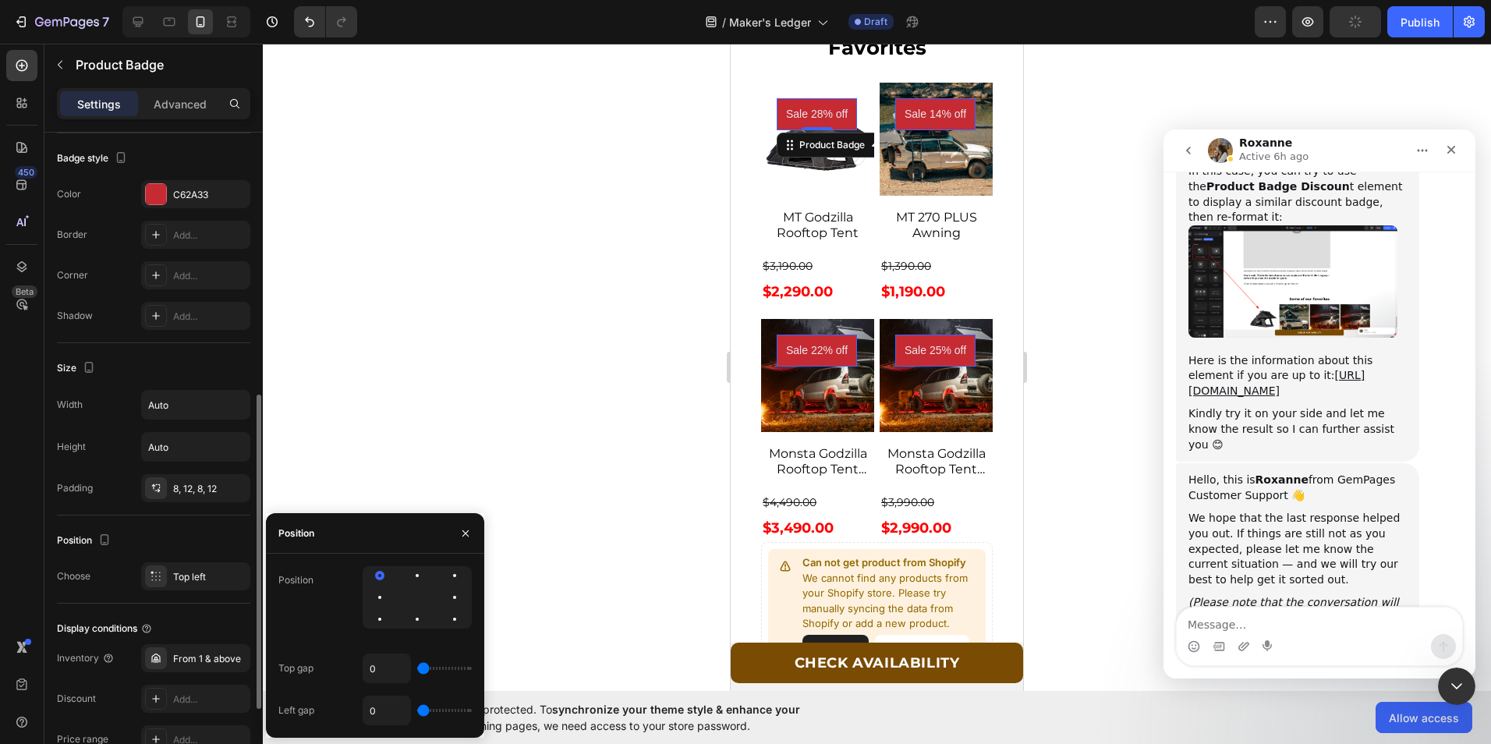
click at [176, 538] on div "Position" at bounding box center [153, 540] width 193 height 25
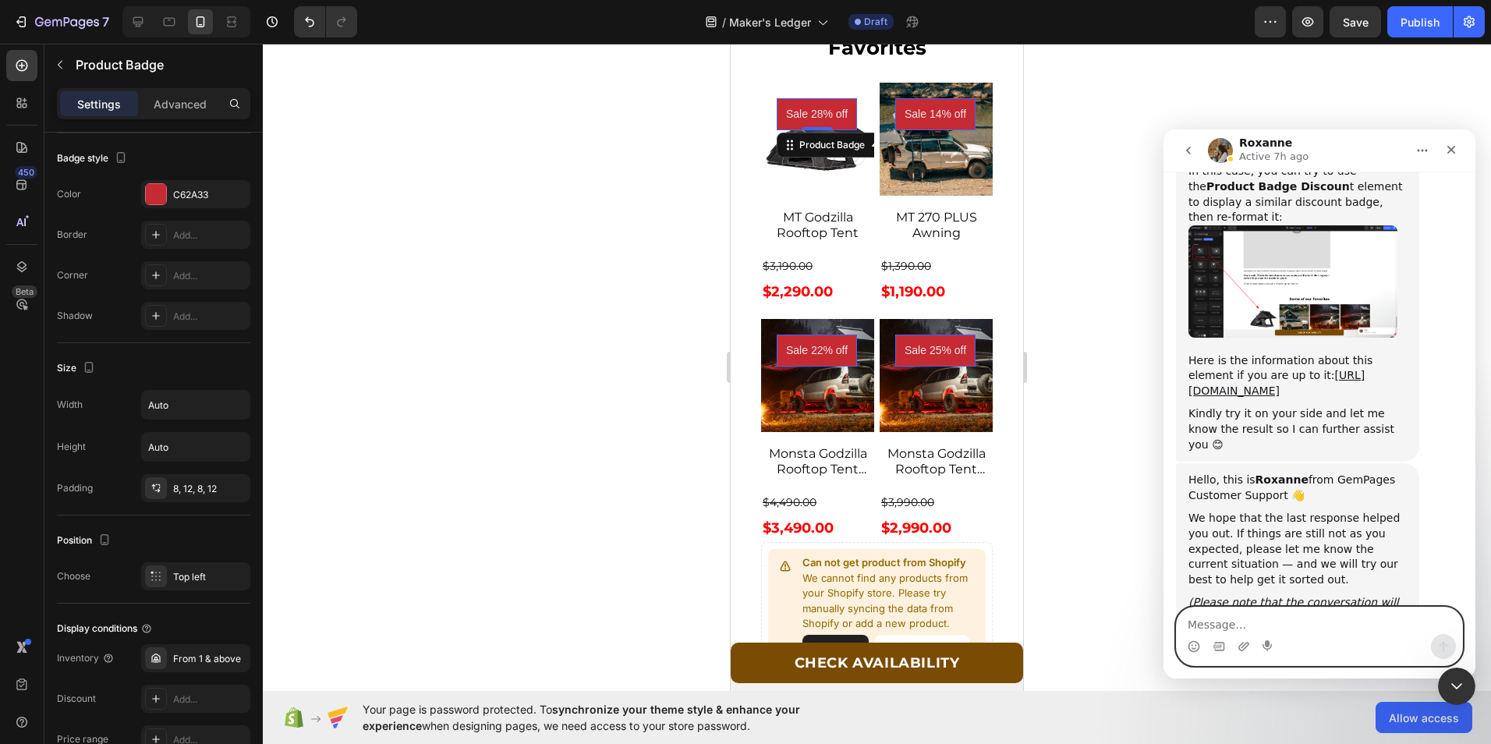
click at [1274, 629] on textarea "Message…" at bounding box center [1319, 620] width 285 height 27
type textarea "Thank Your So much [PERSON_NAME]."
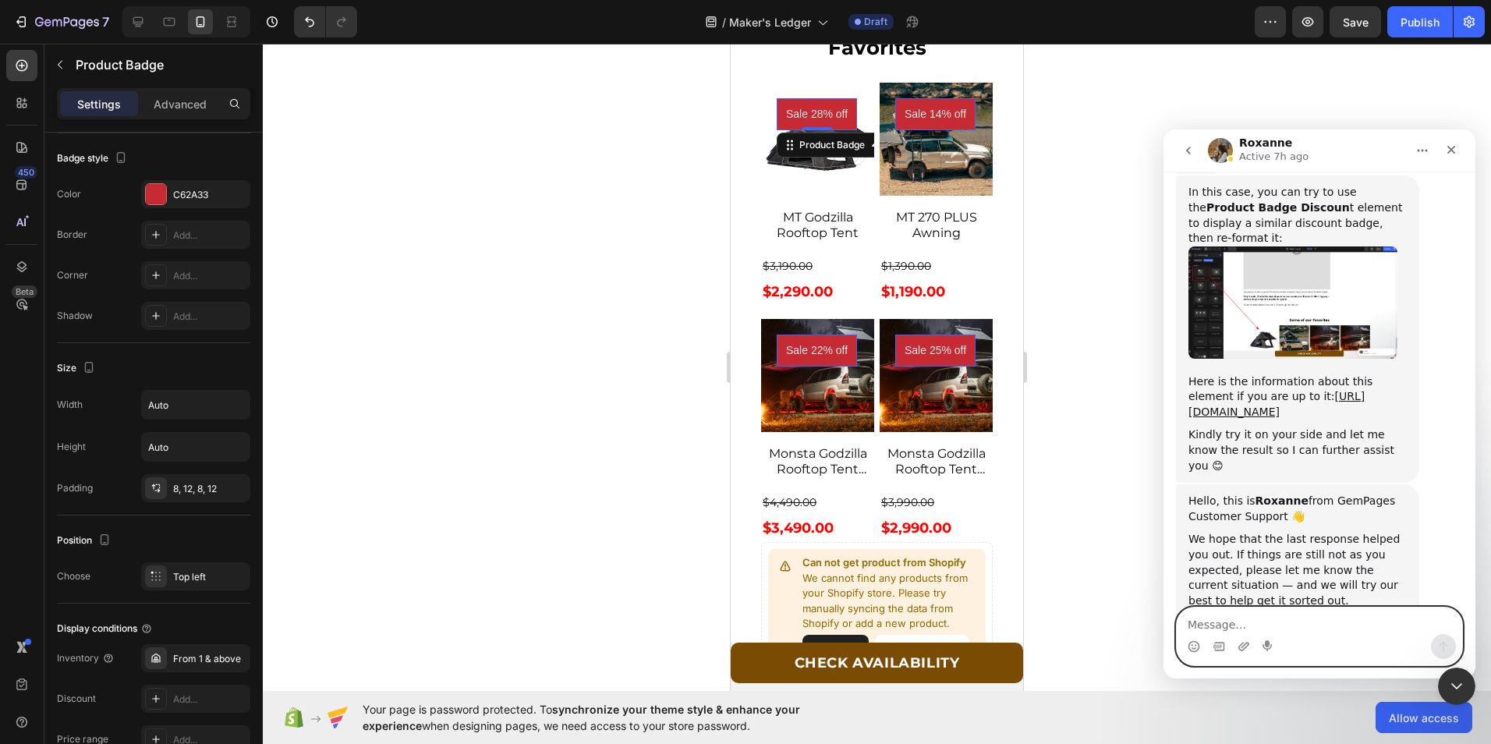
scroll to position [1621, 0]
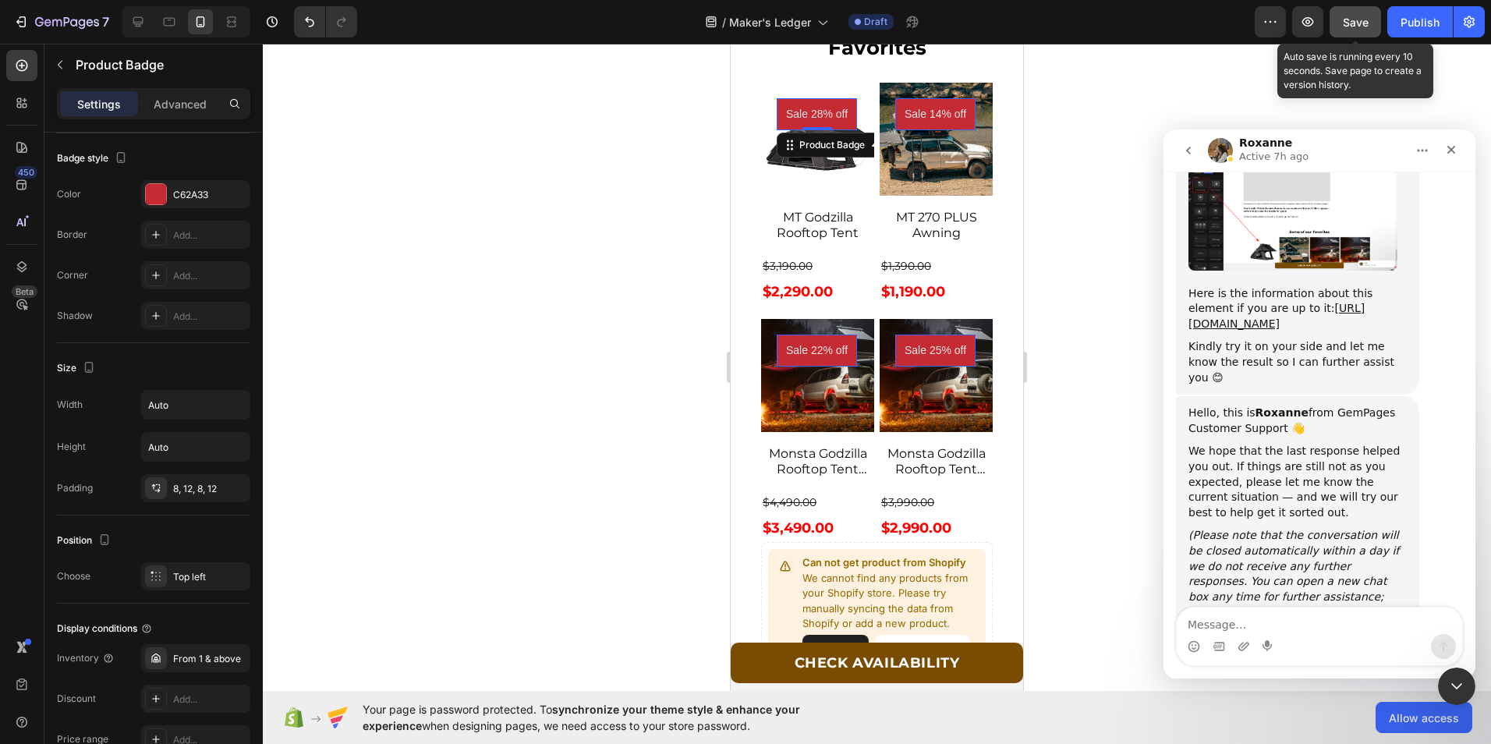
click at [1362, 18] on span "Save" at bounding box center [1356, 22] width 26 height 13
